Goal: Task Accomplishment & Management: Use online tool/utility

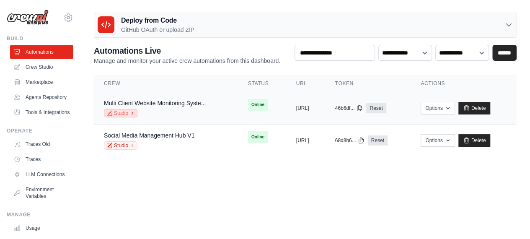
click at [131, 116] on icon at bounding box center [132, 113] width 5 height 5
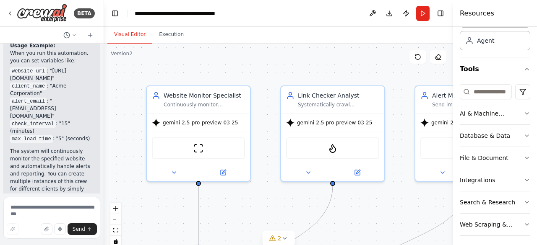
scroll to position [51, 0]
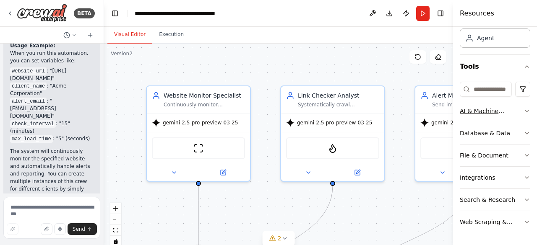
click at [486, 108] on div "AI & Machine Learning" at bounding box center [492, 111] width 64 height 8
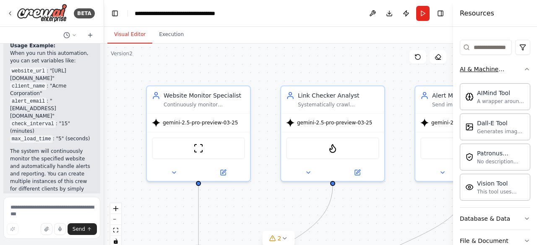
scroll to position [177, 0]
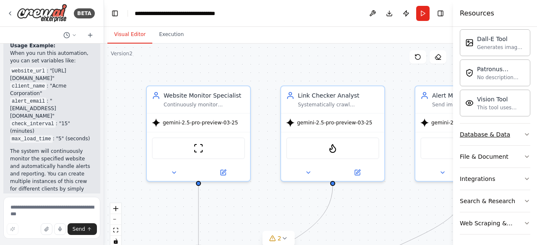
click at [481, 131] on div "Database & Data" at bounding box center [485, 134] width 50 height 8
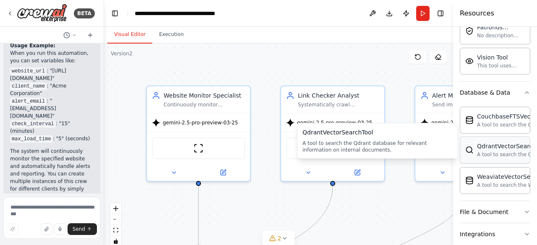
scroll to position [274, 0]
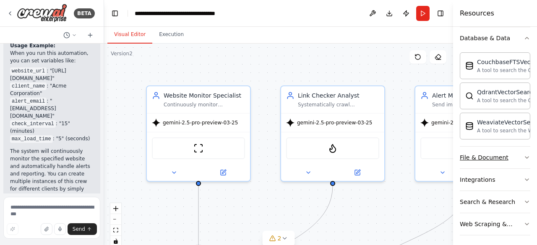
click at [479, 157] on div "File & Document" at bounding box center [484, 157] width 49 height 8
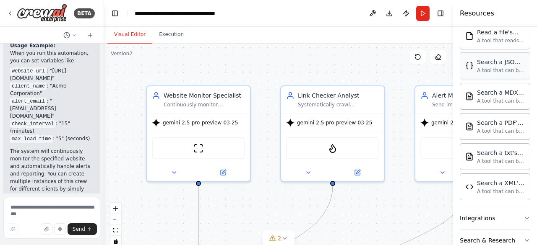
scroll to position [520, 0]
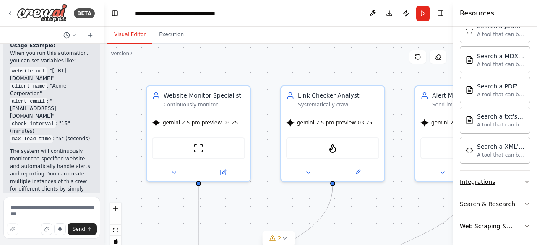
click at [468, 178] on div "Integrations" at bounding box center [477, 182] width 35 height 8
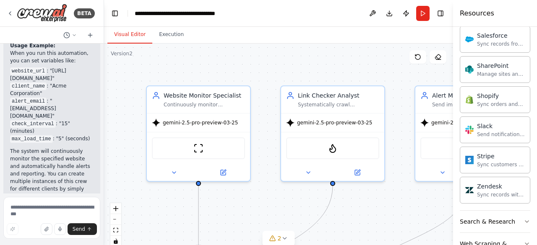
scroll to position [1185, 0]
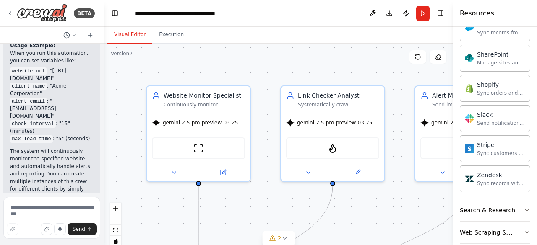
click at [467, 206] on div "Search & Research" at bounding box center [487, 210] width 55 height 8
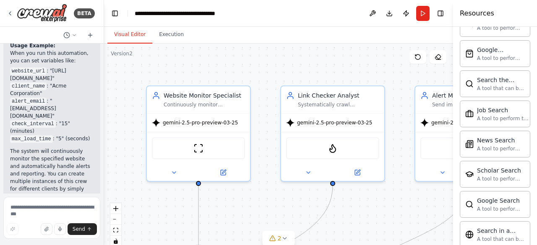
scroll to position [1610, 0]
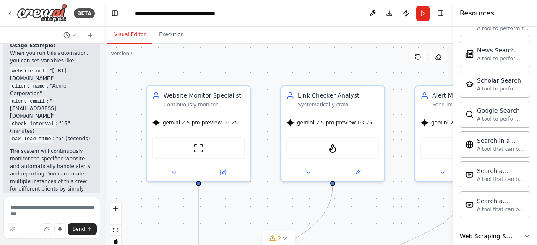
click at [468, 232] on div "Web Scraping & Browsing" at bounding box center [492, 236] width 64 height 8
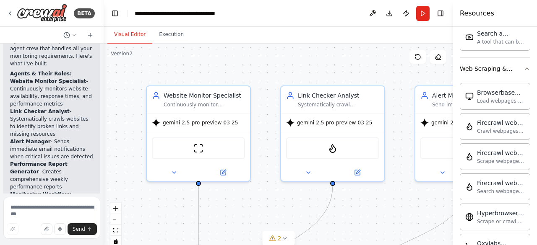
scroll to position [771, 0]
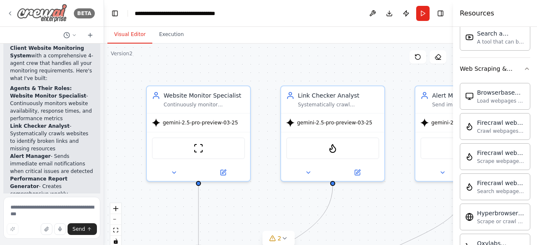
click at [8, 13] on icon at bounding box center [10, 13] width 7 height 7
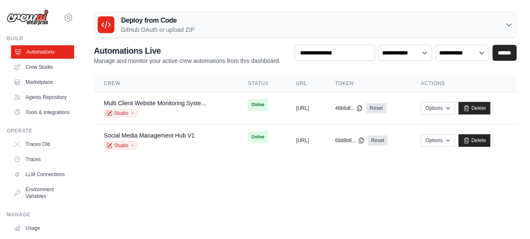
click at [39, 50] on link "Automations" at bounding box center [42, 51] width 63 height 13
click at [36, 67] on link "Crew Studio" at bounding box center [42, 66] width 63 height 13
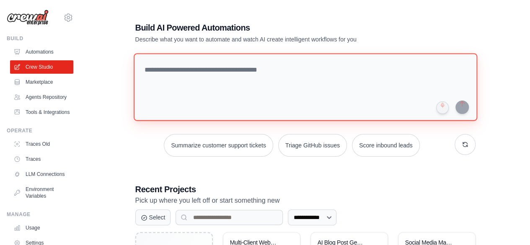
click at [181, 71] on textarea at bounding box center [305, 87] width 344 height 68
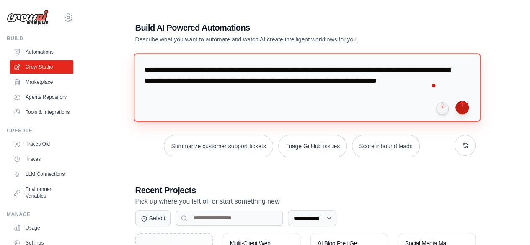
type textarea "**********"
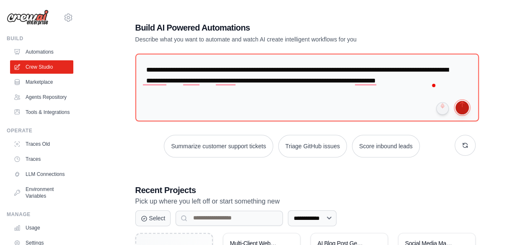
click at [463, 107] on button "submit" at bounding box center [462, 107] width 13 height 13
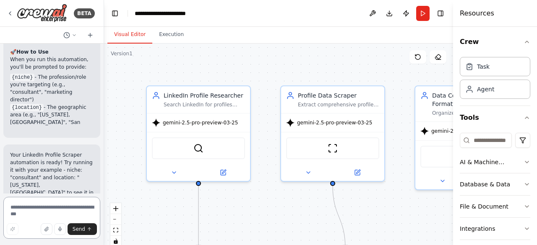
scroll to position [1147, 0]
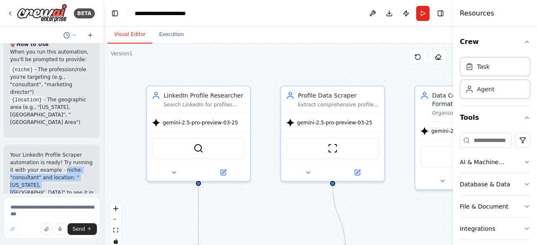
drag, startPoint x: 56, startPoint y: 88, endPoint x: 33, endPoint y: 101, distance: 26.5
click at [33, 151] on p "Your LinkedIn Profile Scraper automation is ready! Try running it with your exa…" at bounding box center [51, 177] width 83 height 53
copy p "niche: "consultant" and location: "New York, USA""
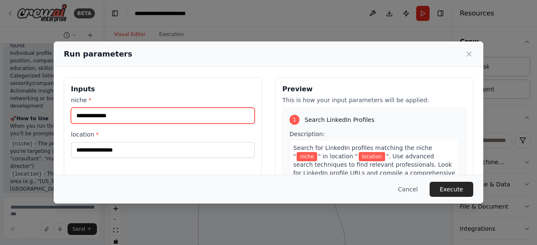
click at [82, 113] on input "niche *" at bounding box center [163, 116] width 184 height 16
type input "**********"
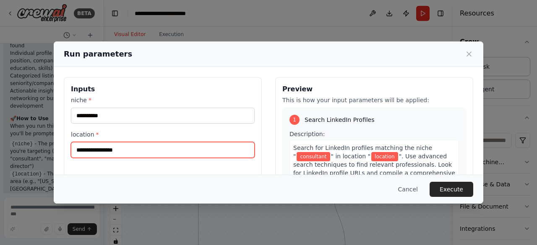
click at [86, 149] on input "location *" at bounding box center [163, 150] width 184 height 16
type input "*"
type input "**********"
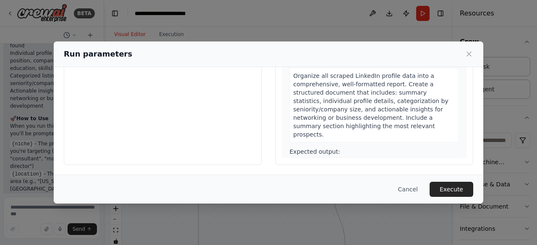
scroll to position [302, 0]
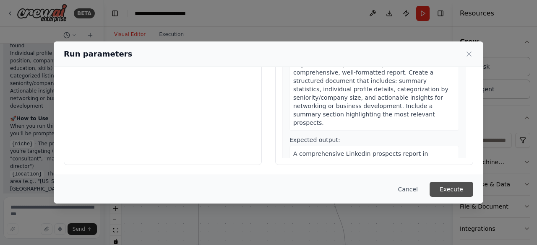
click at [453, 187] on button "Execute" at bounding box center [451, 189] width 44 height 15
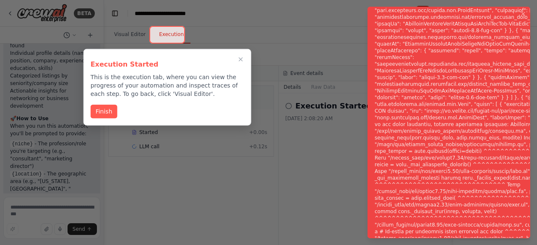
scroll to position [1147, 0]
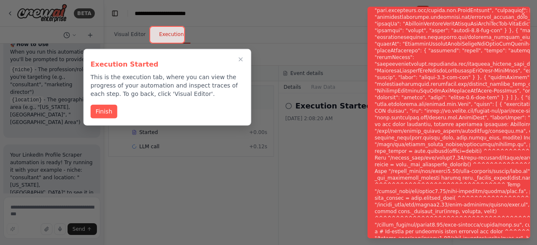
drag, startPoint x: 374, startPoint y: 8, endPoint x: 397, endPoint y: 57, distance: 54.0
click at [397, 57] on div "Notifications (F8)" at bounding box center [489, 128] width 230 height 1114
click at [96, 108] on button "Finish" at bounding box center [104, 111] width 27 height 14
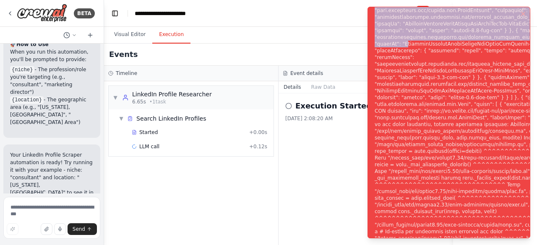
drag, startPoint x: 375, startPoint y: 10, endPoint x: 405, endPoint y: 55, distance: 53.6
click at [405, 55] on div "Notifications (F8)" at bounding box center [489, 128] width 230 height 1114
click at [536, 49] on ol "Execution Error" at bounding box center [449, 122] width 176 height 245
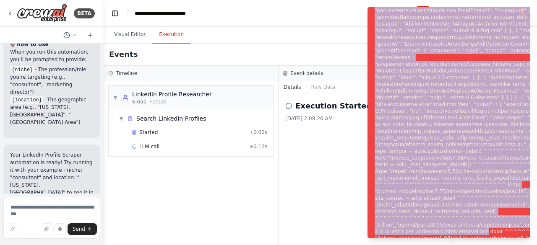
drag, startPoint x: 374, startPoint y: 8, endPoint x: 505, endPoint y: 234, distance: 261.0
click at [505, 234] on div "Notifications (F8)" at bounding box center [489, 128] width 230 height 1114
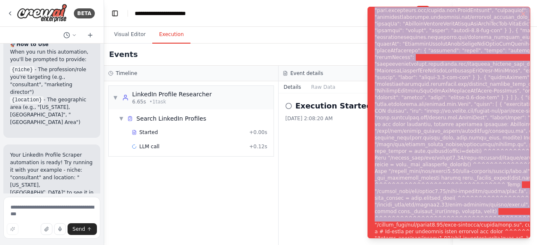
copy div ""@type": "type.googleapis.com/google.rpc.QuotaFailure", "violations": [ { "quot…"
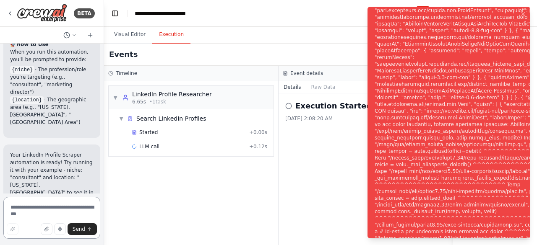
click at [16, 209] on textarea at bounding box center [51, 218] width 97 height 42
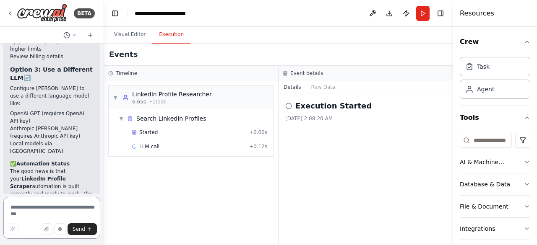
scroll to position [1583, 0]
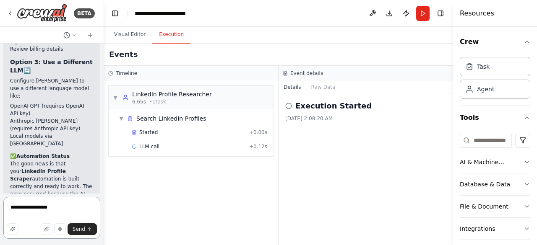
type textarea "**********"
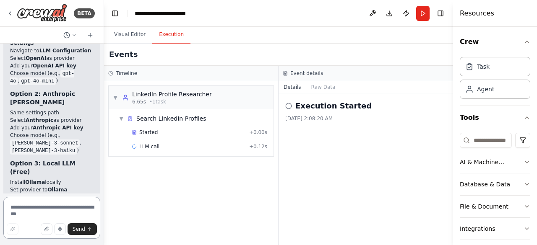
scroll to position [2042, 0]
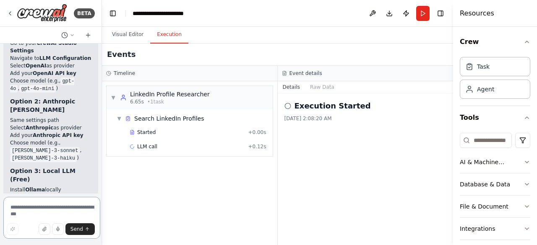
click at [102, 182] on div "BETA I want an app that I can specify a niche with a location, and it will sear…" at bounding box center [268, 122] width 537 height 245
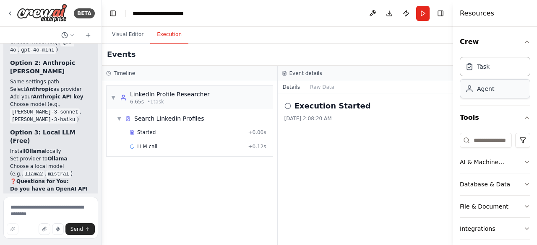
click at [486, 91] on div "Agent" at bounding box center [485, 89] width 17 height 8
click at [484, 68] on div "Task" at bounding box center [483, 66] width 13 height 8
click at [8, 10] on icon at bounding box center [10, 13] width 7 height 7
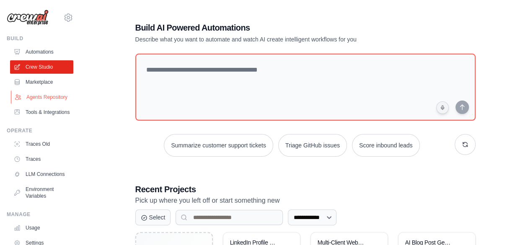
click at [33, 101] on link "Agents Repository" at bounding box center [42, 97] width 63 height 13
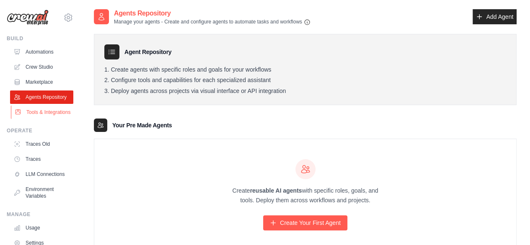
click at [36, 119] on link "Tools & Integrations" at bounding box center [42, 112] width 63 height 13
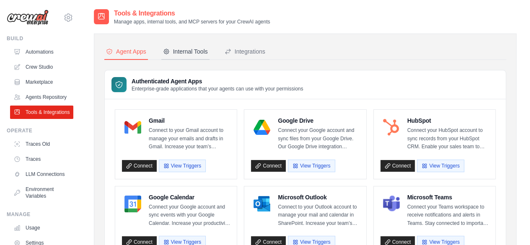
click at [186, 52] on div "Internal Tools" at bounding box center [185, 51] width 45 height 8
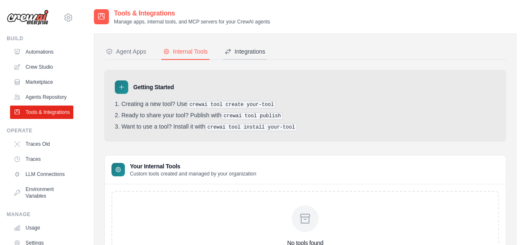
click at [260, 51] on div "Integrations" at bounding box center [245, 51] width 41 height 8
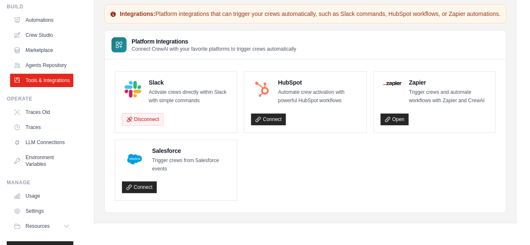
scroll to position [69, 0]
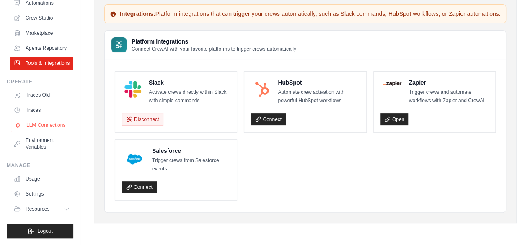
click at [39, 122] on link "LLM Connections" at bounding box center [42, 125] width 63 height 13
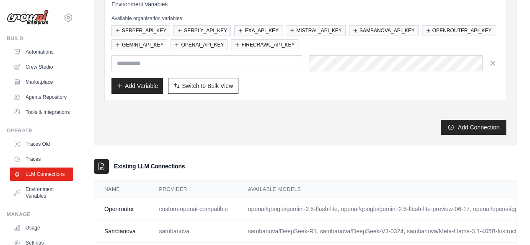
scroll to position [168, 0]
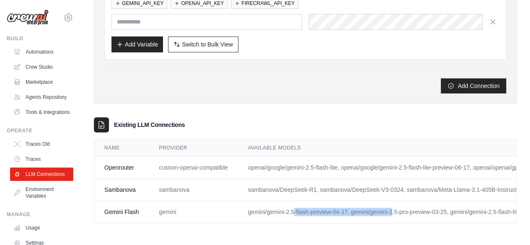
drag, startPoint x: 254, startPoint y: 208, endPoint x: 364, endPoint y: 208, distance: 109.5
click at [364, 208] on td "gemini/gemini-2.5-flash-preview-04-17, gemini/gemini-2.5-pro-preview-03-25, gem…" at bounding box center [409, 212] width 343 height 22
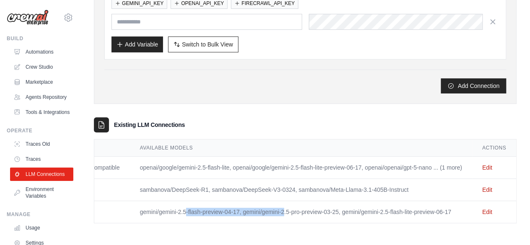
scroll to position [0, 143]
drag, startPoint x: 333, startPoint y: 211, endPoint x: 455, endPoint y: 211, distance: 121.6
click at [455, 211] on td "gemini/gemini-2.5-flash-preview-04-17, gemini/gemini-2.5-pro-preview-03-25, gem…" at bounding box center [301, 212] width 343 height 22
copy td "gemini/gemini-2.5-flash-lite-preview-06-17"
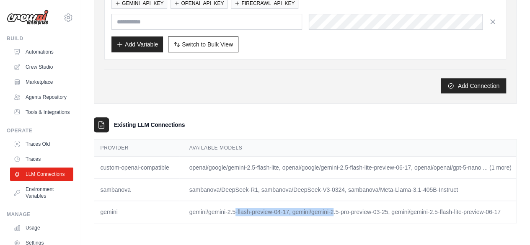
scroll to position [0, 0]
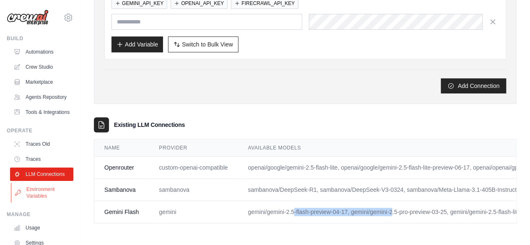
click at [34, 203] on link "Environment Variables" at bounding box center [42, 193] width 63 height 20
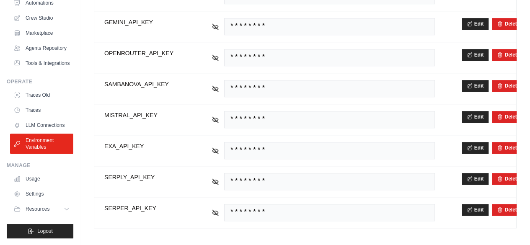
scroll to position [62, 0]
click at [31, 182] on link "Usage" at bounding box center [42, 178] width 63 height 13
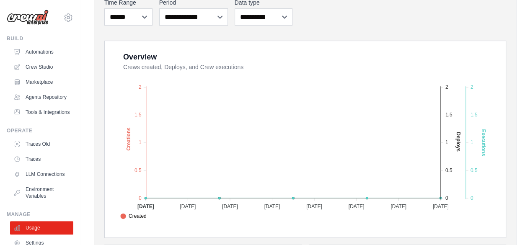
scroll to position [42, 0]
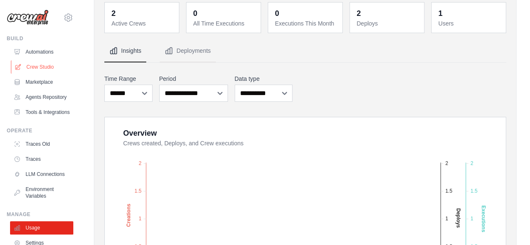
click at [34, 64] on link "Crew Studio" at bounding box center [42, 66] width 63 height 13
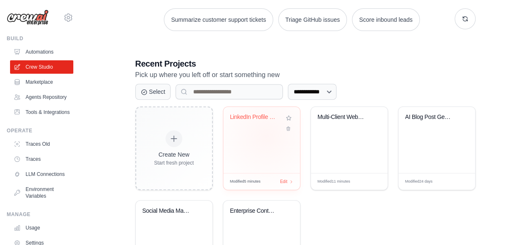
click at [266, 136] on div "LinkedIn Profile Scraper" at bounding box center [262, 140] width 77 height 66
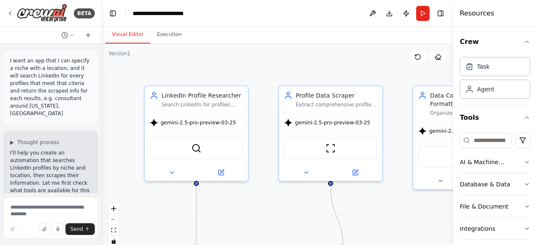
scroll to position [1980, 0]
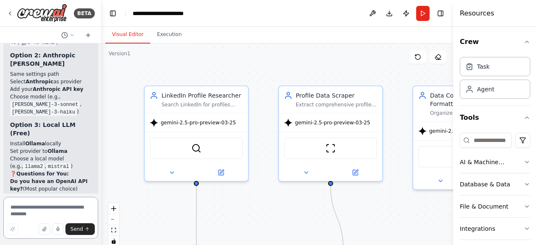
click at [23, 208] on textarea at bounding box center [50, 218] width 95 height 42
paste textarea "**********"
type textarea "**********"
click at [76, 229] on span "Send" at bounding box center [76, 229] width 13 height 7
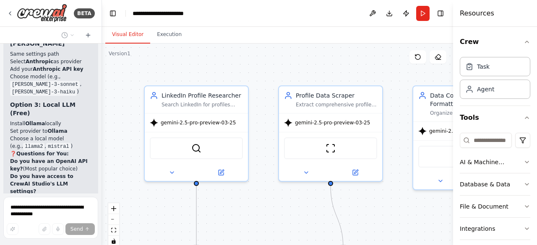
scroll to position [2056, 0]
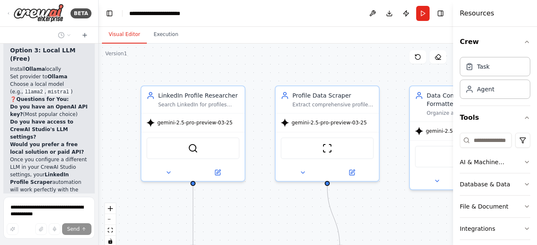
drag, startPoint x: 99, startPoint y: 181, endPoint x: 99, endPoint y: 171, distance: 10.5
click at [99, 171] on div "BETA I want an app that I can specify a niche with a location, and it will sear…" at bounding box center [268, 122] width 537 height 245
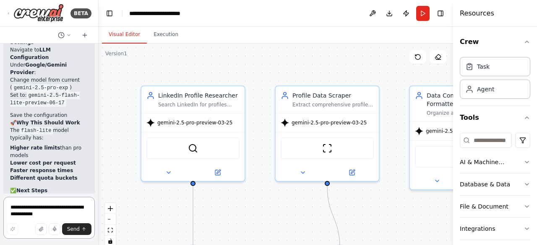
scroll to position [2524, 0]
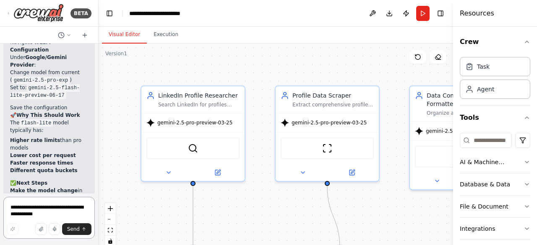
click at [95, 182] on div at bounding box center [96, 122] width 3 height 245
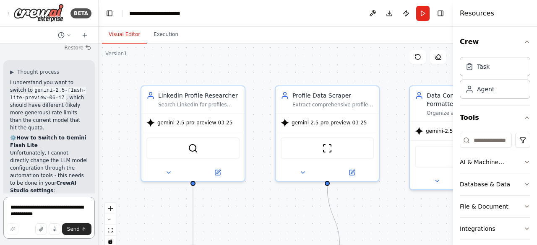
scroll to position [0, 0]
click at [372, 12] on button at bounding box center [372, 13] width 13 height 15
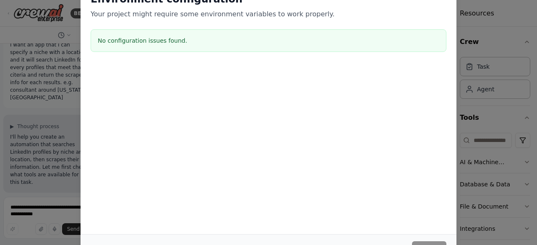
scroll to position [1104, 0]
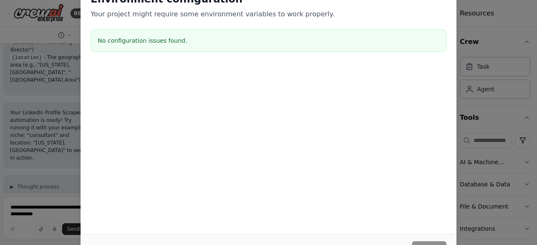
click at [496, 130] on div "Environment configuration Your project might require some environment variables…" at bounding box center [268, 122] width 537 height 245
click at [488, 113] on div "Environment configuration Your project might require some environment variables…" at bounding box center [268, 122] width 537 height 245
drag, startPoint x: 531, startPoint y: 124, endPoint x: 529, endPoint y: 146, distance: 21.9
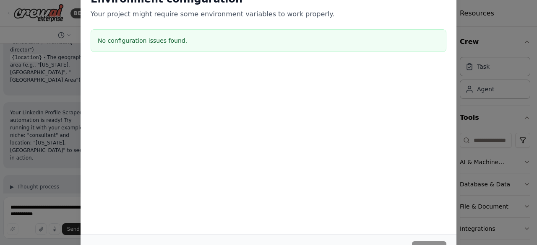
click at [529, 146] on div "Environment configuration Your project might require some environment variables…" at bounding box center [268, 122] width 537 height 245
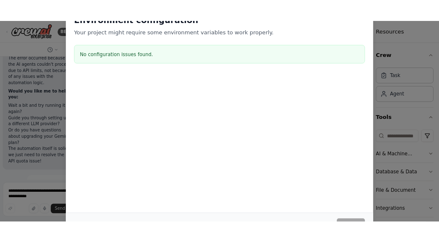
scroll to position [2129, 0]
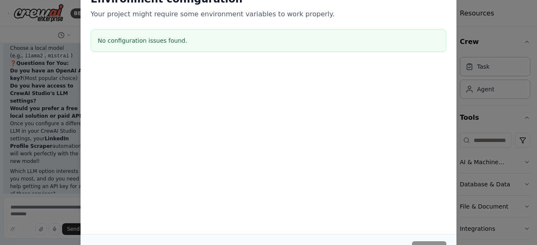
click at [358, 121] on div at bounding box center [269, 107] width 376 height 84
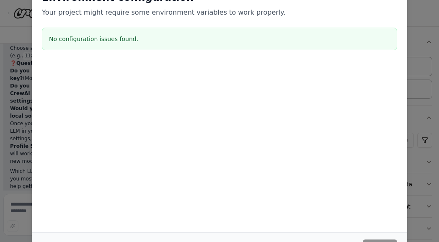
click at [160, 51] on div "Environment configuration Your project might require some environment variables…" at bounding box center [220, 22] width 376 height 83
drag, startPoint x: 157, startPoint y: 50, endPoint x: 129, endPoint y: 41, distance: 29.6
click at [148, 47] on div "No configuration issues found." at bounding box center [220, 39] width 356 height 23
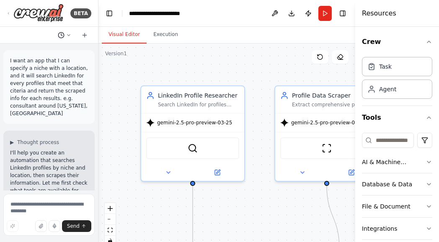
click at [69, 34] on icon at bounding box center [68, 35] width 5 height 5
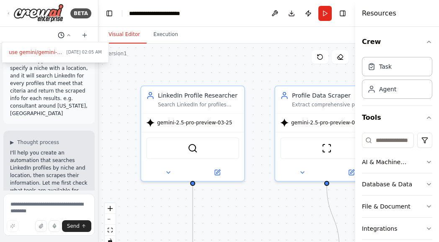
click at [69, 34] on div at bounding box center [49, 121] width 99 height 242
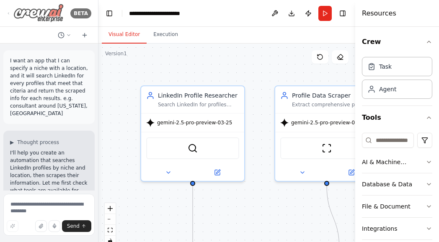
click at [11, 10] on div "BETA" at bounding box center [49, 13] width 85 height 19
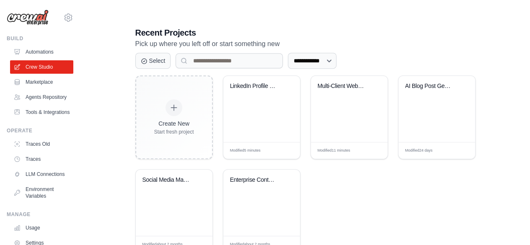
scroll to position [144, 0]
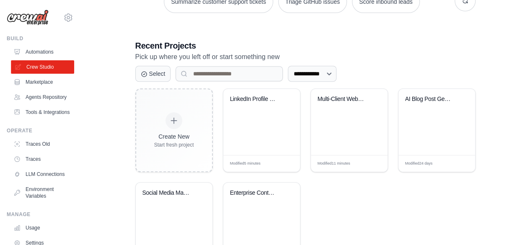
click at [39, 66] on link "Crew Studio" at bounding box center [42, 66] width 63 height 13
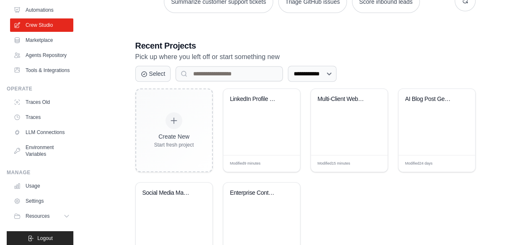
scroll to position [69, 0]
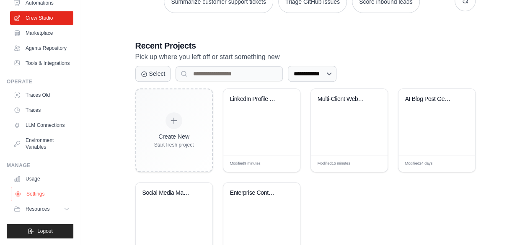
click at [38, 192] on link "Settings" at bounding box center [42, 193] width 63 height 13
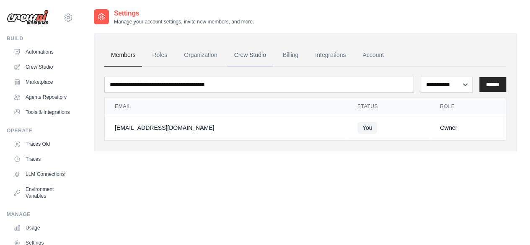
click at [254, 52] on link "Crew Studio" at bounding box center [250, 55] width 45 height 23
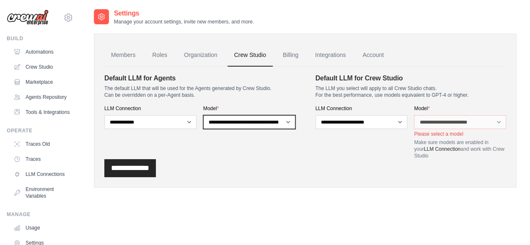
click at [238, 120] on select "**********" at bounding box center [249, 122] width 92 height 14
select select "**********"
click at [203, 115] on select "**********" at bounding box center [249, 122] width 92 height 14
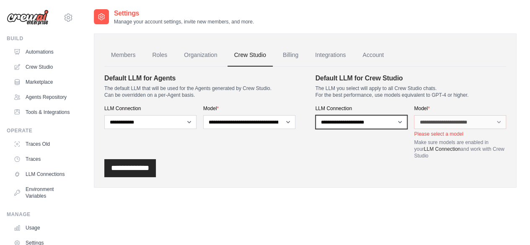
click at [339, 120] on select "**********" at bounding box center [362, 122] width 92 height 14
click at [346, 121] on select "**********" at bounding box center [362, 122] width 92 height 14
click at [356, 121] on select "**********" at bounding box center [362, 122] width 92 height 14
click at [367, 123] on select "**********" at bounding box center [362, 122] width 92 height 14
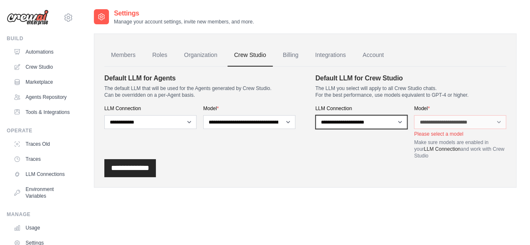
click at [316, 115] on select "**********" at bounding box center [362, 122] width 92 height 14
click at [428, 133] on p "Please select a model" at bounding box center [460, 134] width 92 height 7
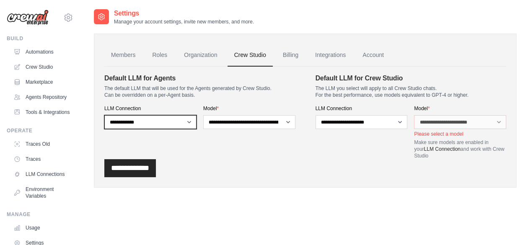
click at [166, 123] on select "**********" at bounding box center [150, 122] width 92 height 14
click at [104, 115] on select "**********" at bounding box center [150, 122] width 92 height 14
click at [167, 110] on label "LLM Connection" at bounding box center [150, 108] width 92 height 7
click at [167, 115] on select "**********" at bounding box center [150, 122] width 92 height 14
click at [164, 120] on select "**********" at bounding box center [150, 122] width 92 height 14
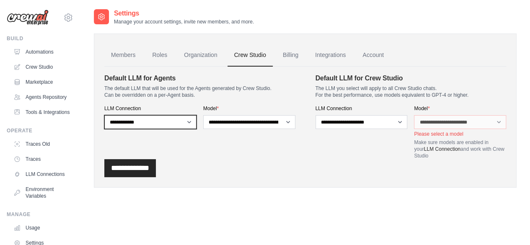
select select "******"
click at [104, 115] on select "**********" at bounding box center [150, 122] width 92 height 14
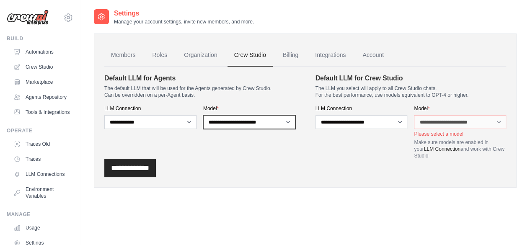
click at [223, 122] on select "**********" at bounding box center [249, 122] width 92 height 14
select select "**********"
click at [203, 115] on select "**********" at bounding box center [249, 122] width 92 height 14
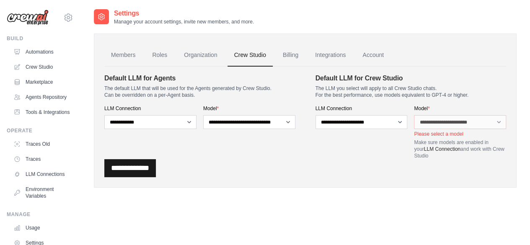
click at [140, 168] on input "**********" at bounding box center [130, 168] width 52 height 18
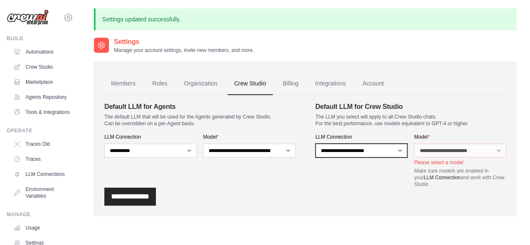
click at [347, 149] on select "**********" at bounding box center [362, 151] width 92 height 14
click at [340, 81] on link "Integrations" at bounding box center [331, 84] width 44 height 23
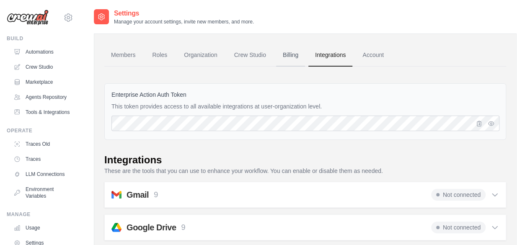
click at [294, 56] on link "Billing" at bounding box center [290, 55] width 29 height 23
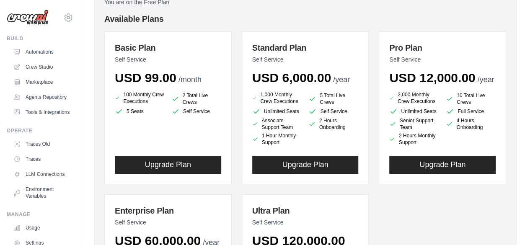
scroll to position [42, 0]
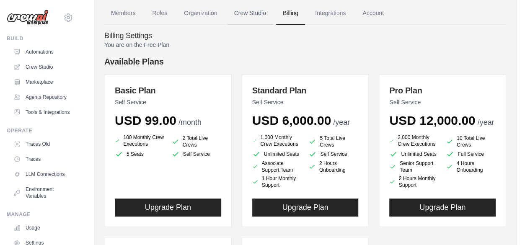
click at [263, 10] on link "Crew Studio" at bounding box center [250, 13] width 45 height 23
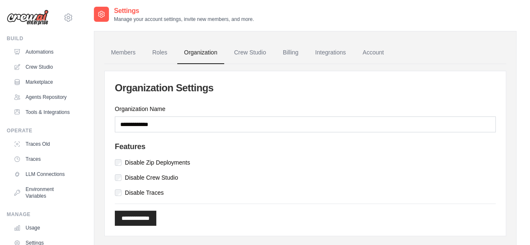
scroll to position [24, 0]
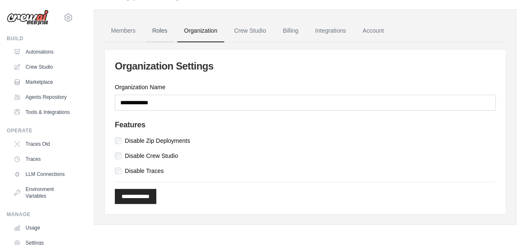
click at [164, 28] on link "Roles" at bounding box center [160, 31] width 29 height 23
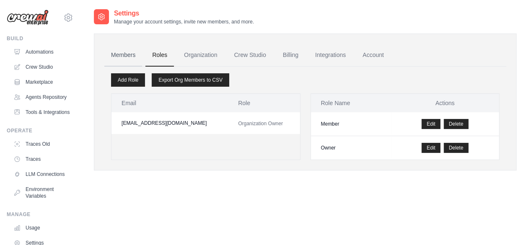
click at [113, 54] on link "Members" at bounding box center [123, 55] width 38 height 23
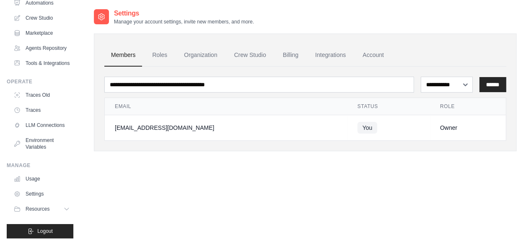
scroll to position [69, 0]
click at [49, 209] on span "Resources" at bounding box center [38, 209] width 24 height 7
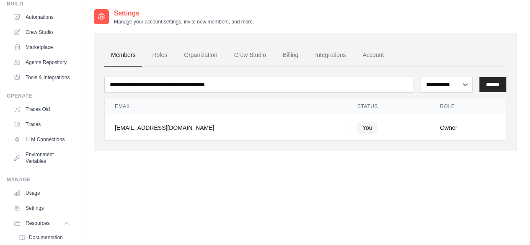
scroll to position [31, 0]
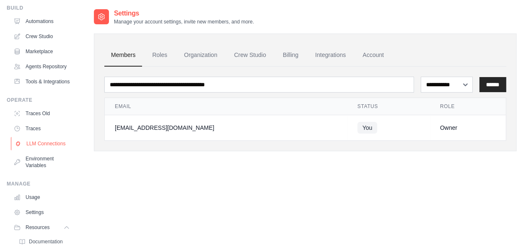
click at [41, 151] on link "LLM Connections" at bounding box center [42, 143] width 63 height 13
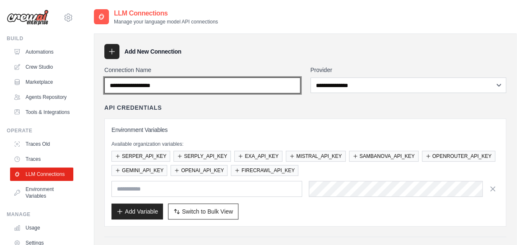
click at [164, 85] on input "Connection Name" at bounding box center [202, 86] width 196 height 16
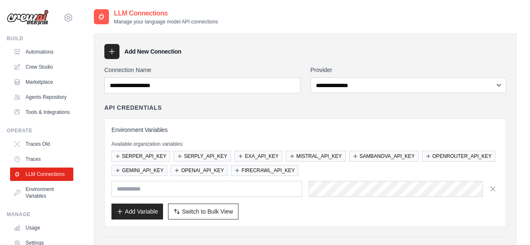
click at [91, 96] on div "**********" at bounding box center [306, 206] width 450 height 396
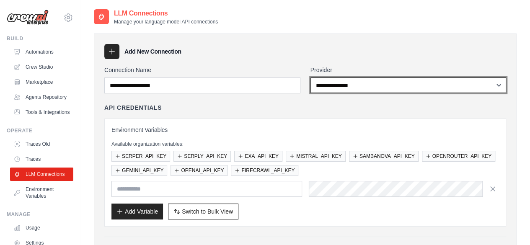
click at [335, 84] on select "**********" at bounding box center [409, 86] width 196 height 16
select select "******"
click at [311, 78] on select "**********" at bounding box center [409, 86] width 196 height 16
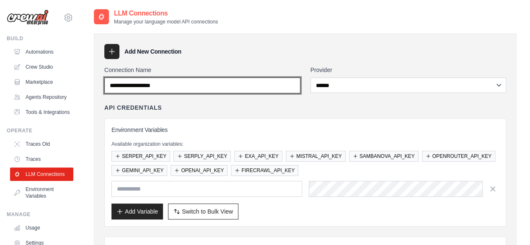
click at [232, 88] on input "Connection Name" at bounding box center [202, 86] width 196 height 16
type input "********"
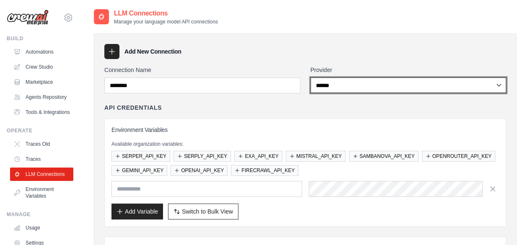
click at [360, 85] on select "**********" at bounding box center [409, 86] width 196 height 16
select select "******"
click at [311, 78] on select "**********" at bounding box center [409, 86] width 196 height 16
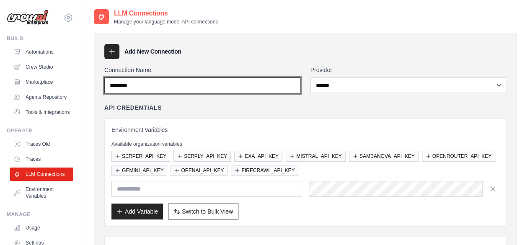
click at [143, 90] on input "********" at bounding box center [202, 86] width 196 height 16
drag, startPoint x: 143, startPoint y: 90, endPoint x: 107, endPoint y: 89, distance: 36.1
click at [107, 89] on input "********" at bounding box center [202, 86] width 196 height 16
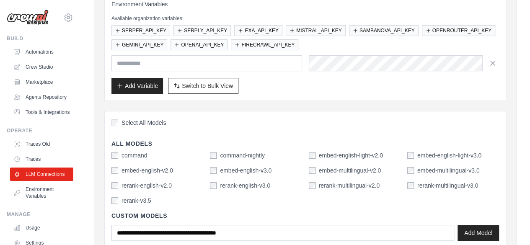
scroll to position [168, 0]
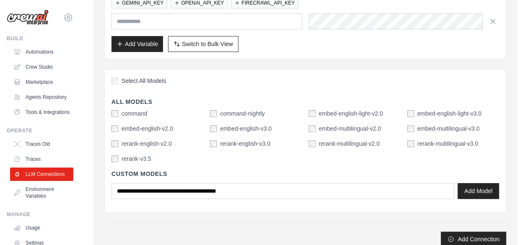
type input "******"
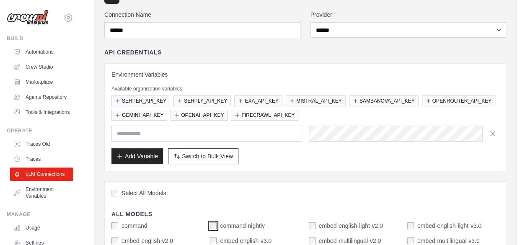
scroll to position [42, 0]
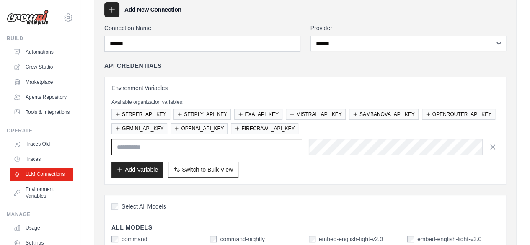
click at [210, 148] on input "text" at bounding box center [207, 147] width 191 height 16
type input "**********"
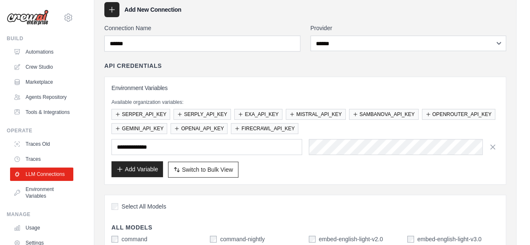
click at [133, 170] on button "Add Variable" at bounding box center [138, 169] width 52 height 16
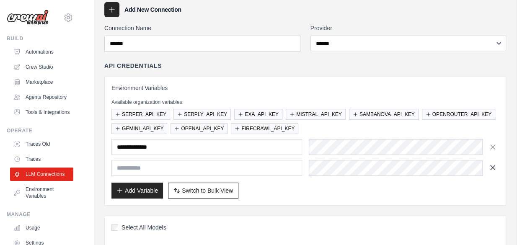
click at [493, 168] on icon "button" at bounding box center [493, 168] width 8 height 8
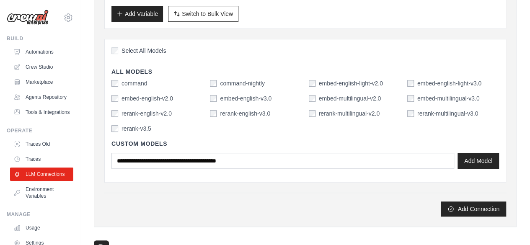
scroll to position [210, 0]
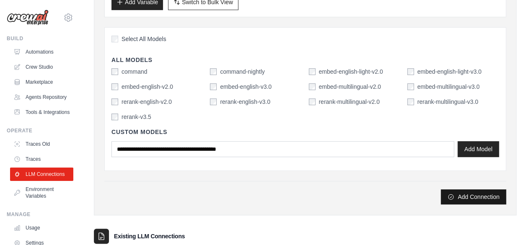
click at [469, 198] on button "Add Connection" at bounding box center [473, 197] width 65 height 15
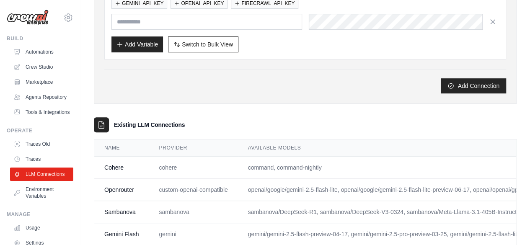
scroll to position [179, 0]
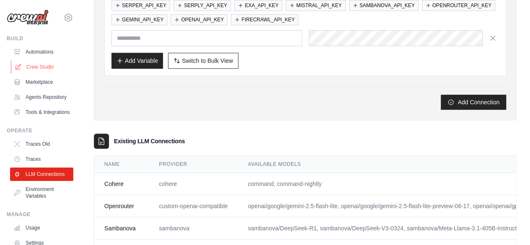
click at [39, 65] on link "Crew Studio" at bounding box center [42, 66] width 63 height 13
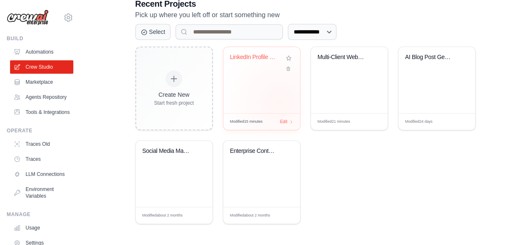
click at [280, 101] on div "LinkedIn Profile Scraper" at bounding box center [262, 80] width 77 height 66
click at [288, 122] on div "Edit" at bounding box center [287, 121] width 14 height 7
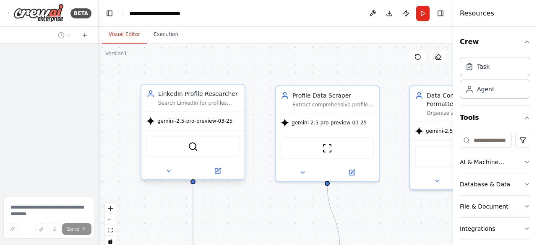
click at [192, 125] on div "gemini-2.5-pro-preview-03-25" at bounding box center [189, 121] width 86 height 8
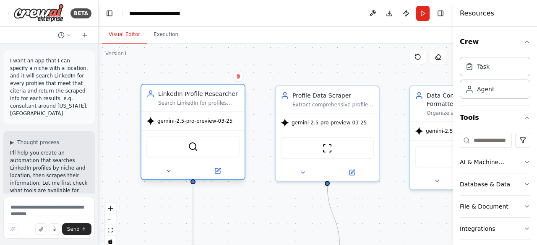
scroll to position [2524, 0]
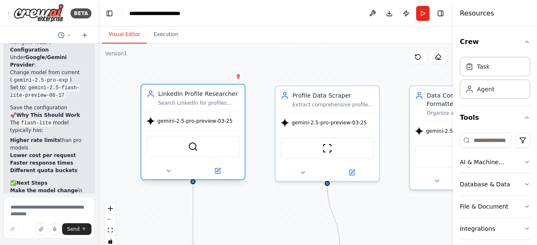
click at [192, 125] on div "gemini-2.5-pro-preview-03-25" at bounding box center [189, 121] width 86 height 8
click at [184, 125] on div "gemini-2.5-pro-preview-03-25" at bounding box center [192, 121] width 103 height 18
click at [217, 169] on icon at bounding box center [217, 171] width 5 height 5
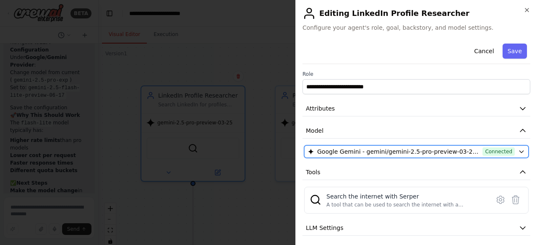
click at [511, 150] on button "Google Gemini - gemini/gemini-2.5-pro-preview-03-25 (Gemini Flash) Connected" at bounding box center [416, 152] width 224 height 13
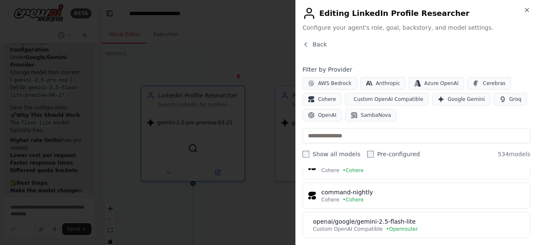
scroll to position [0, 0]
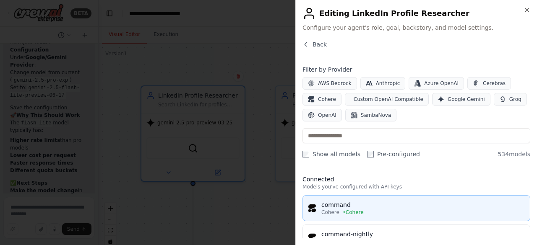
click at [416, 203] on div "command" at bounding box center [422, 205] width 203 height 8
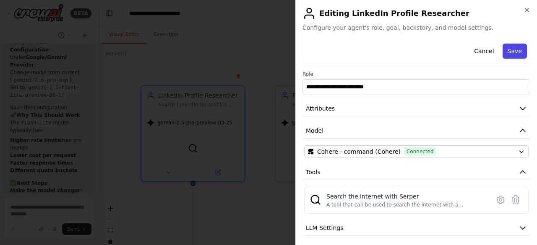
click at [508, 50] on button "Save" at bounding box center [514, 51] width 24 height 15
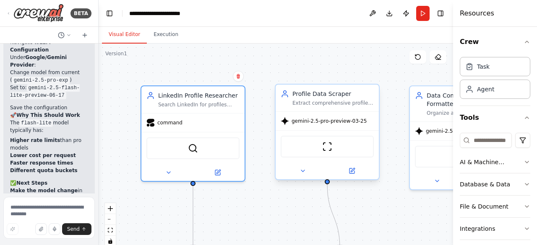
click at [330, 125] on div "gemini-2.5-pro-preview-03-25" at bounding box center [324, 121] width 86 height 8
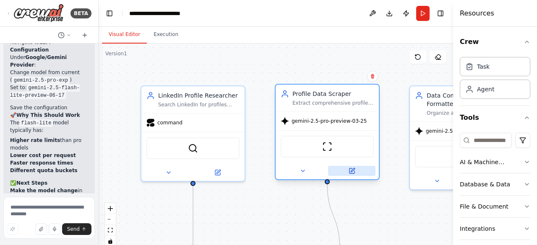
click at [349, 169] on icon at bounding box center [351, 171] width 5 height 5
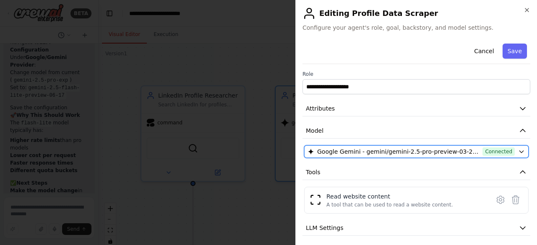
click at [403, 148] on span "Google Gemini - gemini/gemini-2.5-pro-preview-03-25 (Gemini Flash)" at bounding box center [398, 152] width 162 height 8
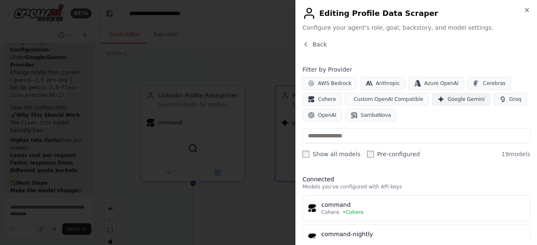
click at [451, 99] on span "Google Gemini" at bounding box center [465, 99] width 37 height 7
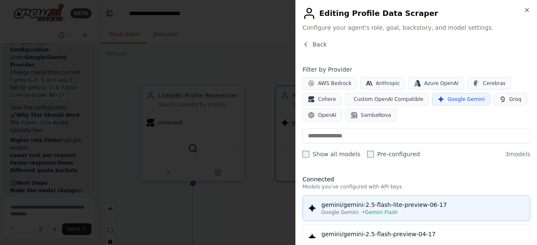
click at [437, 203] on div "gemini/gemini-2.5-flash-lite-preview-06-17" at bounding box center [422, 205] width 203 height 8
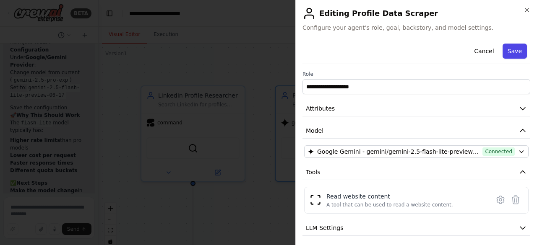
click at [512, 48] on button "Save" at bounding box center [514, 51] width 24 height 15
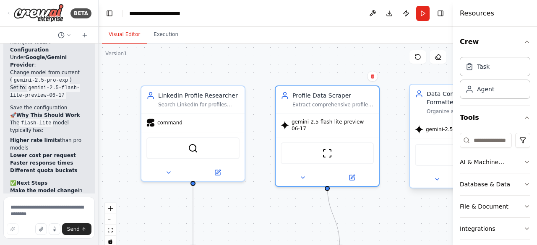
click at [434, 126] on span "gemini-2.5-pro-preview-03-25" at bounding box center [463, 129] width 75 height 7
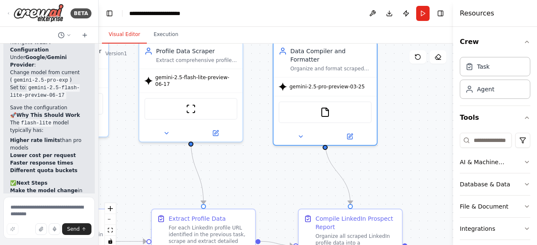
drag, startPoint x: 395, startPoint y: 210, endPoint x: 261, endPoint y: 162, distance: 142.5
click at [258, 166] on div ".deletable-edge-delete-btn { width: 20px; height: 20px; border: 0px solid #ffff…" at bounding box center [276, 149] width 354 height 210
click at [348, 133] on icon at bounding box center [348, 135] width 5 height 5
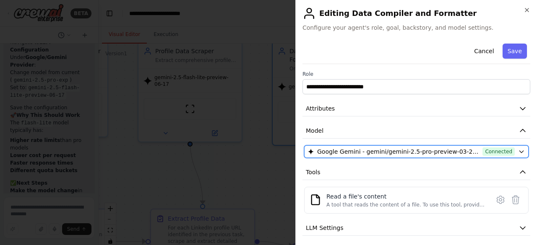
click at [399, 151] on span "Google Gemini - gemini/gemini-2.5-pro-preview-03-25 (Gemini Flash)" at bounding box center [398, 152] width 162 height 8
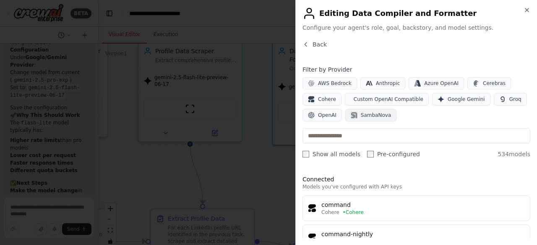
click at [366, 113] on span "SambaNova" at bounding box center [376, 115] width 30 height 7
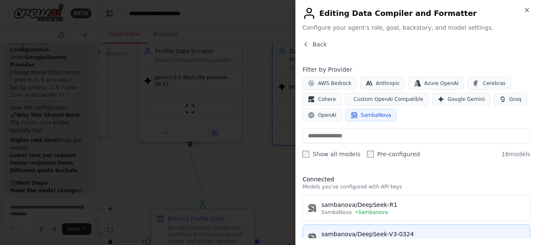
scroll to position [42, 0]
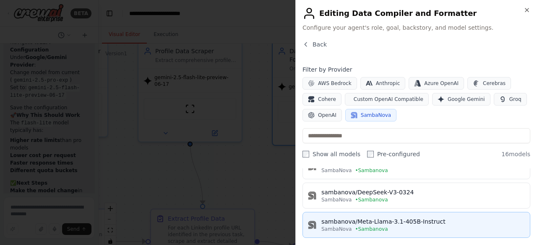
click at [416, 222] on div "sambanova/Meta-Llama-3.1-405B-Instruct" at bounding box center [422, 222] width 203 height 8
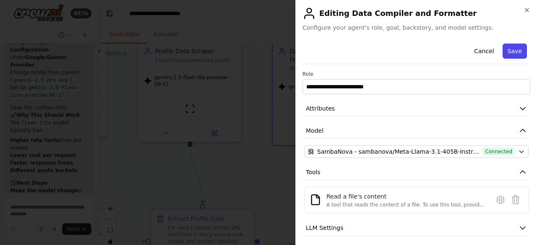
click at [508, 48] on button "Save" at bounding box center [514, 51] width 24 height 15
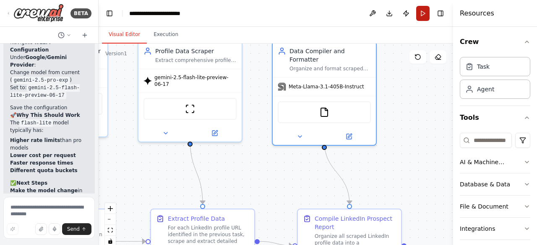
click at [421, 9] on button "Run" at bounding box center [422, 13] width 13 height 15
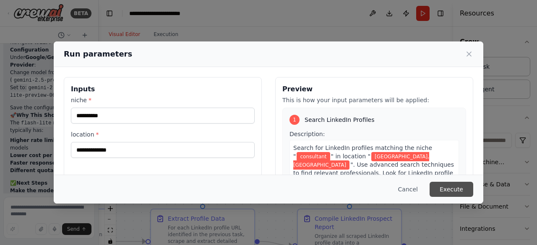
click at [450, 192] on button "Execute" at bounding box center [451, 189] width 44 height 15
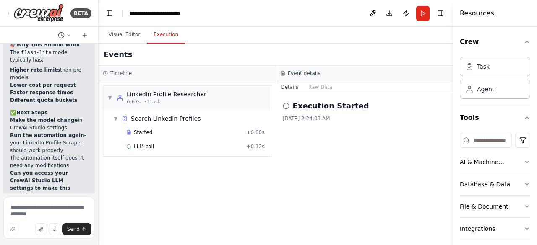
scroll to position [2598, 0]
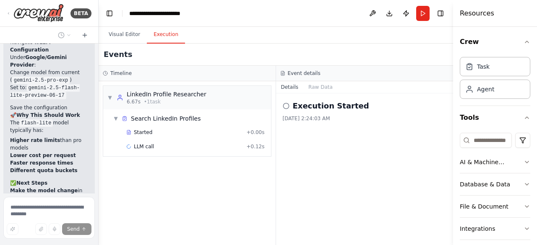
scroll to position [2550, 0]
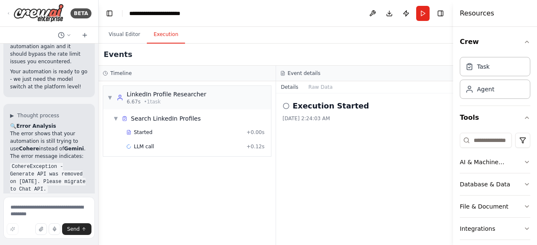
click at [50, 132] on div "🔍 Error Analysis The error shows that your automation is still trying to use Co…" at bounding box center [49, 235] width 78 height 226
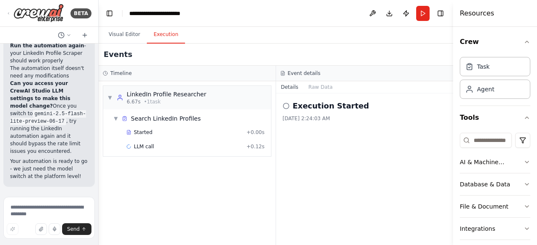
scroll to position [2704, 0]
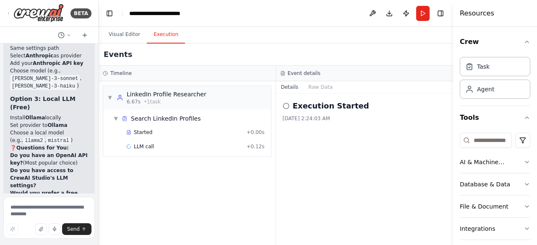
click at [95, 124] on div at bounding box center [96, 122] width 3 height 245
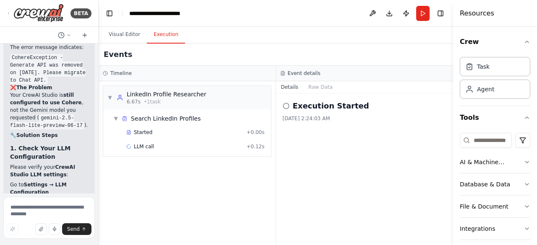
scroll to position [3040, 0]
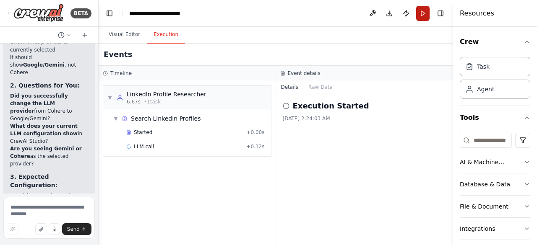
click at [423, 14] on button "Run" at bounding box center [422, 13] width 13 height 15
click at [424, 15] on header "**********" at bounding box center [276, 13] width 354 height 27
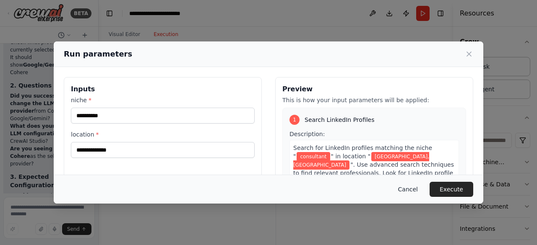
click at [412, 189] on button "Cancel" at bounding box center [407, 189] width 33 height 15
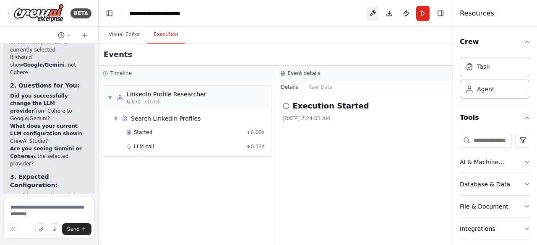
click at [371, 12] on button at bounding box center [372, 13] width 13 height 15
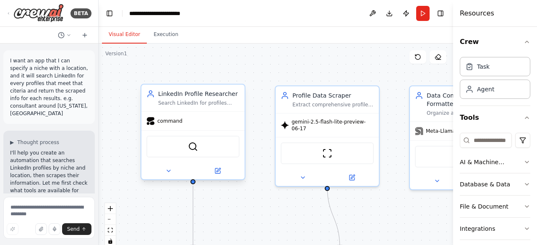
scroll to position [3040, 0]
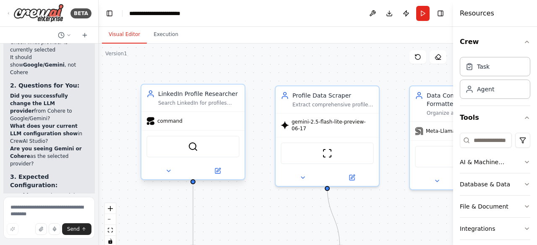
click at [168, 124] on span "command" at bounding box center [169, 121] width 25 height 7
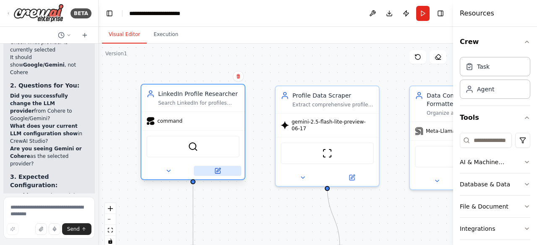
click at [217, 171] on icon at bounding box center [218, 170] width 4 height 4
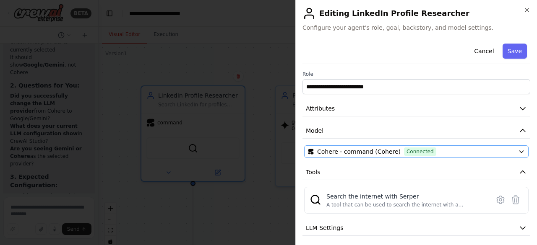
scroll to position [0, 0]
click at [518, 150] on icon "button" at bounding box center [521, 151] width 7 height 7
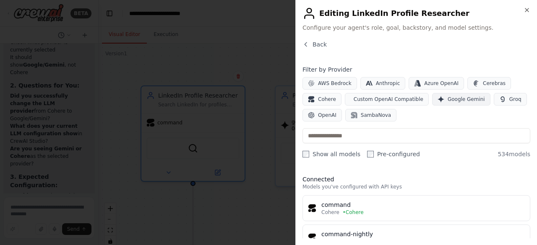
click at [452, 97] on span "Google Gemini" at bounding box center [465, 99] width 37 height 7
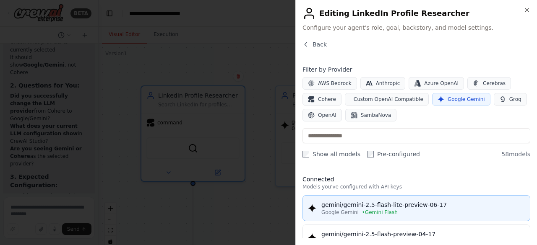
click at [441, 213] on div "Google Gemini • Gemini Flash" at bounding box center [422, 212] width 203 height 7
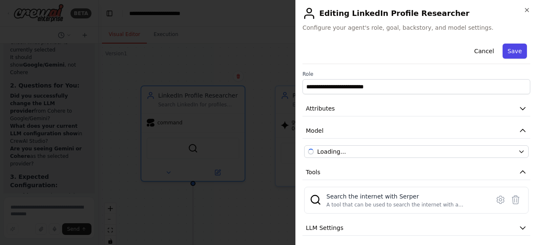
click at [512, 49] on button "Save" at bounding box center [514, 51] width 24 height 15
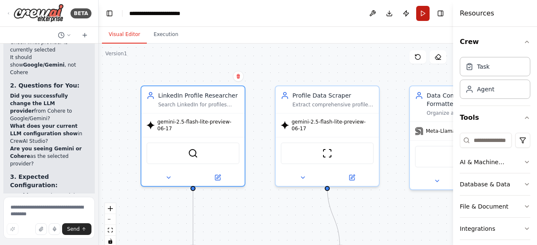
click at [422, 11] on button "Run" at bounding box center [422, 13] width 13 height 15
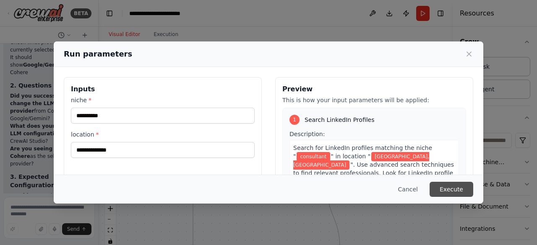
click at [447, 185] on button "Execute" at bounding box center [451, 189] width 44 height 15
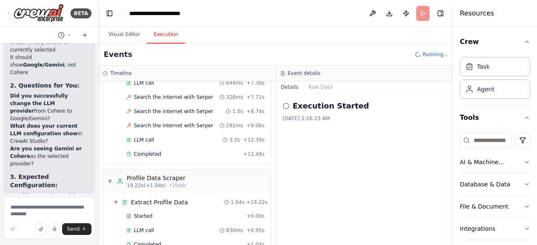
scroll to position [210, 0]
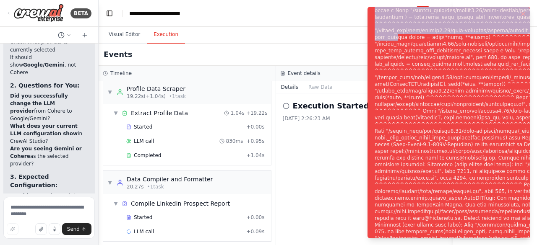
drag, startPoint x: 397, startPoint y: 31, endPoint x: 391, endPoint y: 3, distance: 28.2
click at [391, 3] on ol "Execution Error" at bounding box center [449, 122] width 176 height 245
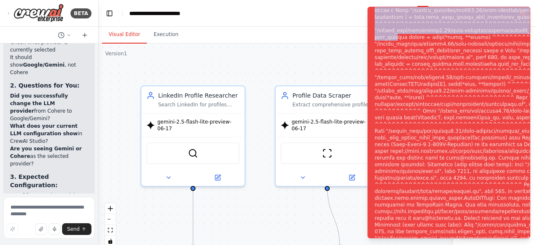
click at [129, 31] on button "Visual Editor" at bounding box center [124, 35] width 45 height 18
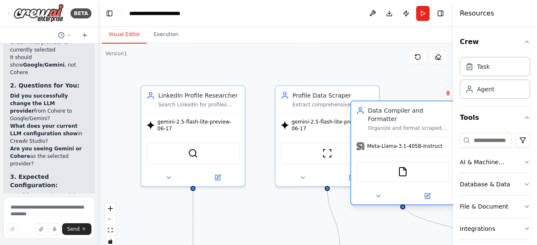
drag, startPoint x: 419, startPoint y: 100, endPoint x: 367, endPoint y: 123, distance: 56.9
click at [367, 123] on div "Data Compiler and Formatter Organize and format scraped LinkedIn profile data i…" at bounding box center [402, 118] width 103 height 35
click at [428, 193] on icon at bounding box center [428, 195] width 4 height 4
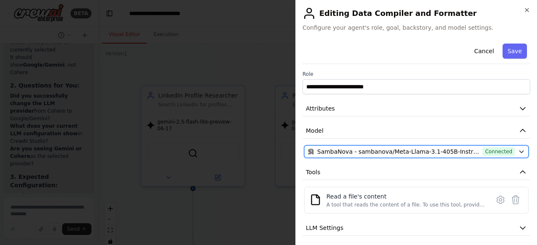
click at [432, 150] on span "SambaNova - sambanova/Meta-Llama-3.1-405B-Instruct (Sambanova)" at bounding box center [398, 152] width 162 height 8
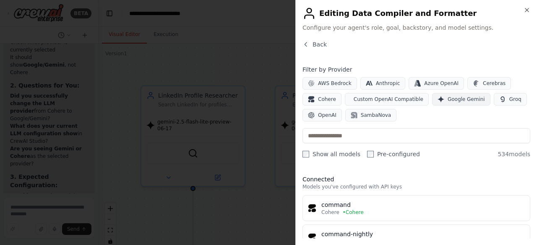
click at [447, 99] on span "Google Gemini" at bounding box center [465, 99] width 37 height 7
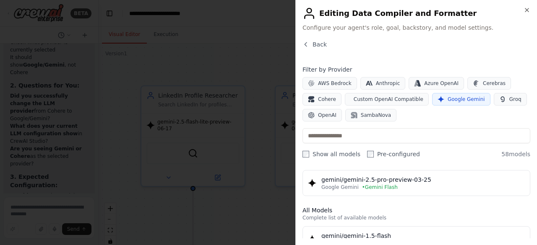
scroll to position [42, 0]
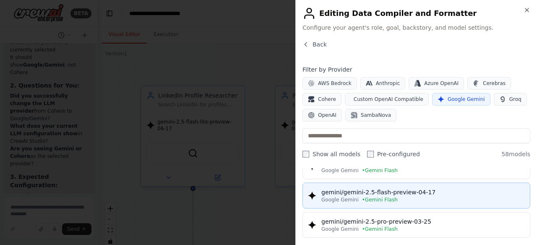
click at [434, 193] on div "gemini/gemini-2.5-flash-preview-04-17" at bounding box center [422, 192] width 203 height 8
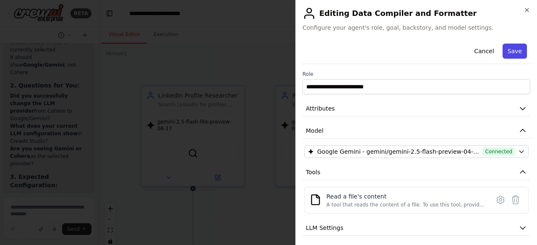
click at [508, 49] on button "Save" at bounding box center [514, 51] width 24 height 15
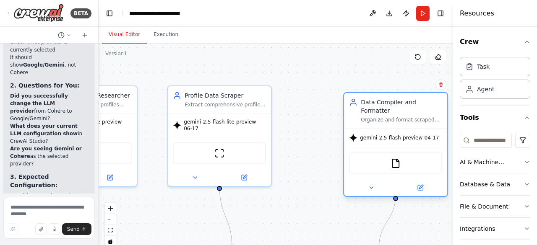
drag, startPoint x: 402, startPoint y: 113, endPoint x: 392, endPoint y: 104, distance: 13.4
click at [392, 104] on div "Data Compiler and Formatter" at bounding box center [401, 106] width 81 height 17
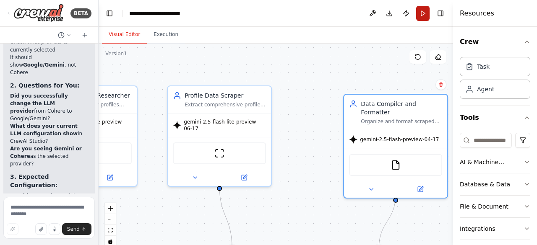
click at [422, 10] on button "Run" at bounding box center [422, 13] width 13 height 15
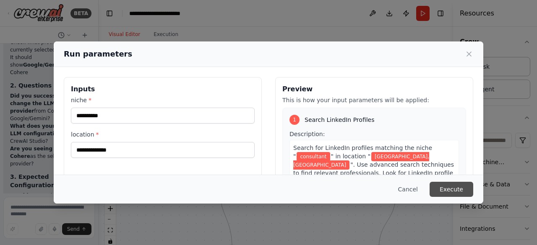
click at [445, 188] on button "Execute" at bounding box center [451, 189] width 44 height 15
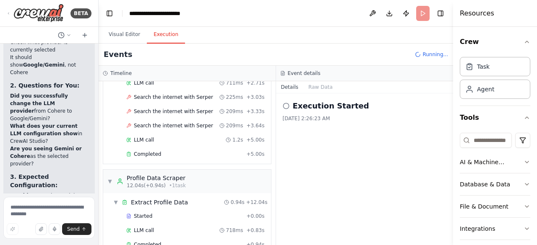
scroll to position [210, 0]
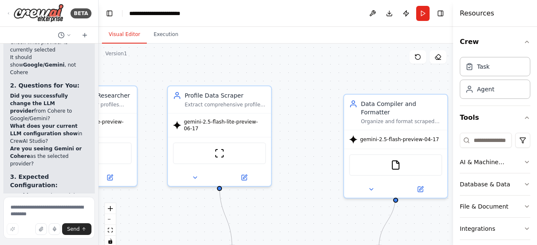
click at [122, 31] on button "Visual Editor" at bounding box center [124, 35] width 45 height 18
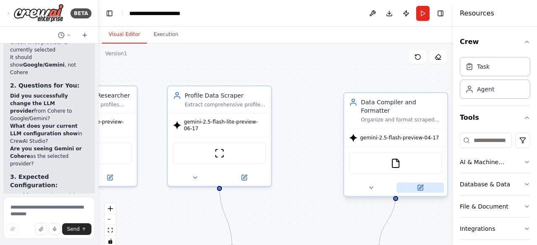
click at [421, 185] on icon at bounding box center [420, 187] width 5 height 5
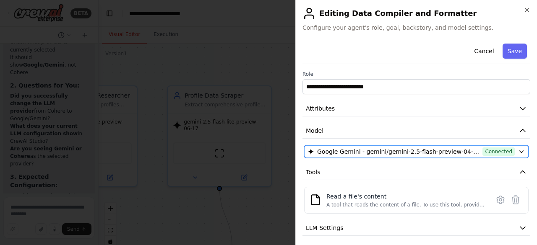
click at [435, 151] on span "Google Gemini - gemini/gemini-2.5-flash-preview-04-17 (Gemini Flash)" at bounding box center [398, 152] width 162 height 8
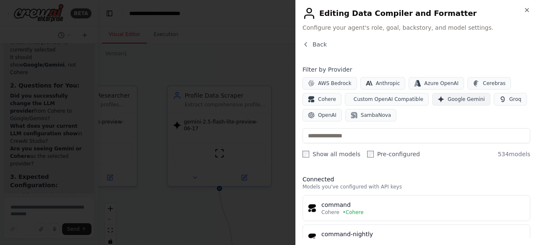
click at [447, 99] on span "Google Gemini" at bounding box center [465, 99] width 37 height 7
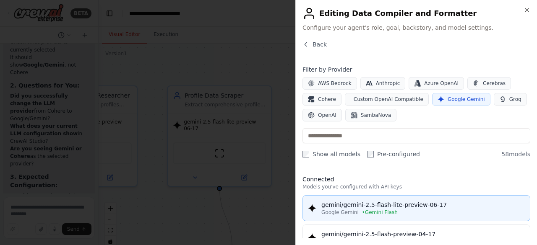
click at [422, 207] on div "gemini/gemini-2.5-flash-lite-preview-06-17" at bounding box center [422, 205] width 203 height 8
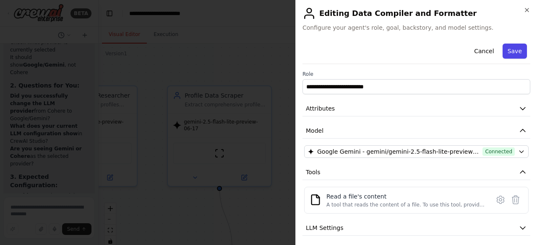
click at [512, 51] on button "Save" at bounding box center [514, 51] width 24 height 15
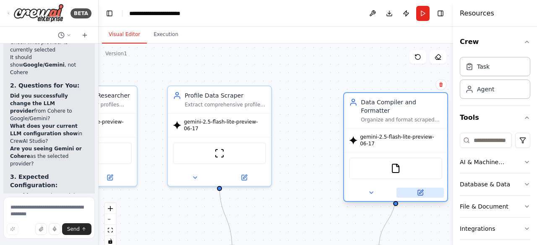
click at [419, 190] on icon at bounding box center [420, 192] width 5 height 5
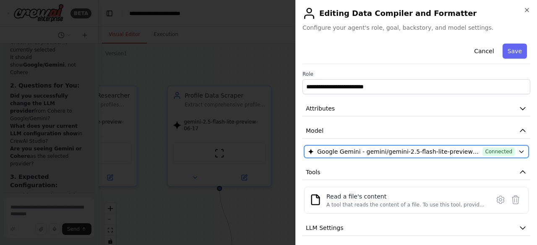
click at [418, 151] on span "Google Gemini - gemini/gemini-2.5-flash-lite-preview-06-17 (Gemini Flash)" at bounding box center [398, 152] width 162 height 8
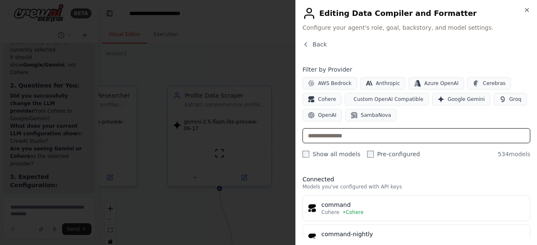
click at [355, 136] on input "text" at bounding box center [416, 135] width 228 height 15
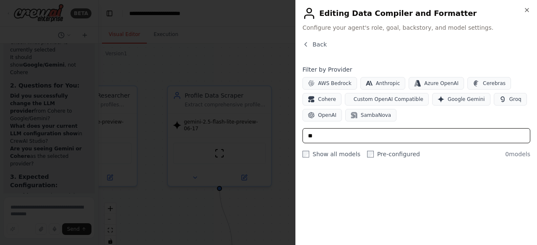
type input "*"
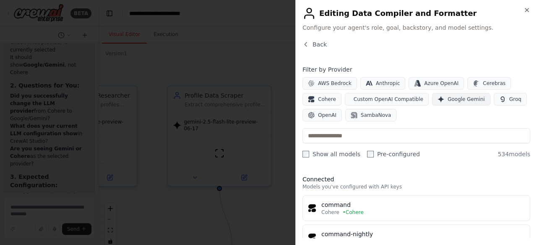
click at [447, 97] on span "Google Gemini" at bounding box center [465, 99] width 37 height 7
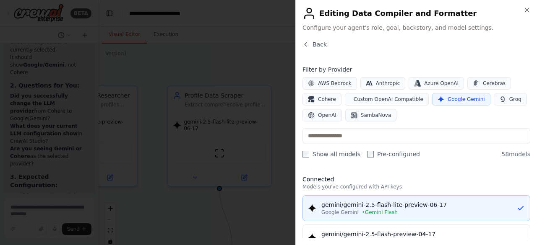
click at [430, 207] on div "gemini/gemini-2.5-flash-lite-preview-06-17" at bounding box center [418, 205] width 195 height 8
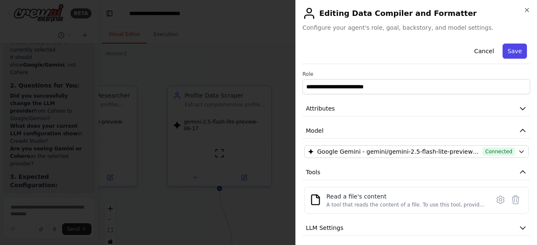
click at [510, 48] on button "Save" at bounding box center [514, 51] width 24 height 15
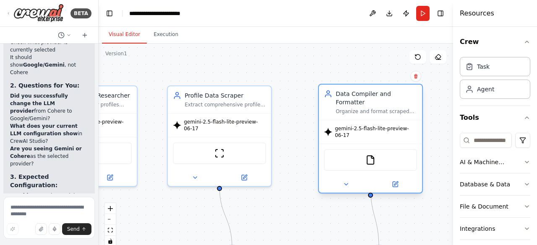
drag, startPoint x: 394, startPoint y: 108, endPoint x: 371, endPoint y: 100, distance: 23.9
click at [371, 108] on div "Organize and format scraped LinkedIn profile data into a comprehensive, structu…" at bounding box center [375, 111] width 81 height 7
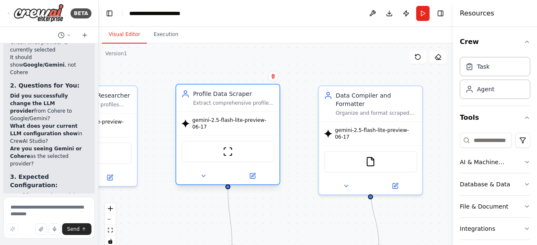
drag, startPoint x: 227, startPoint y: 97, endPoint x: 239, endPoint y: 96, distance: 11.8
click at [239, 96] on div "Profile Data Scraper" at bounding box center [233, 94] width 81 height 8
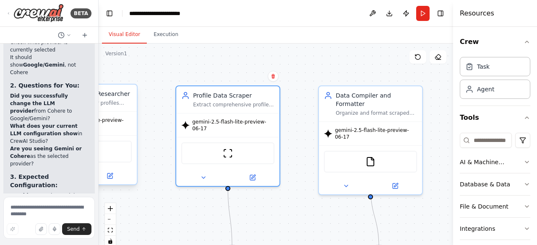
click at [118, 105] on div "Search LinkedIn for profiles matching specific niche "{niche}" in location "{lo…" at bounding box center [90, 103] width 81 height 7
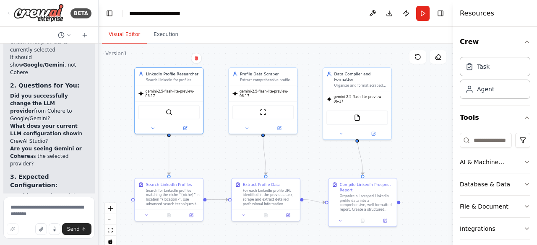
drag, startPoint x: 351, startPoint y: 217, endPoint x: 411, endPoint y: 164, distance: 80.5
click at [411, 164] on div ".deletable-edge-delete-btn { width: 20px; height: 20px; border: 0px solid #ffff…" at bounding box center [276, 149] width 354 height 210
click at [422, 10] on button "Run" at bounding box center [422, 13] width 13 height 15
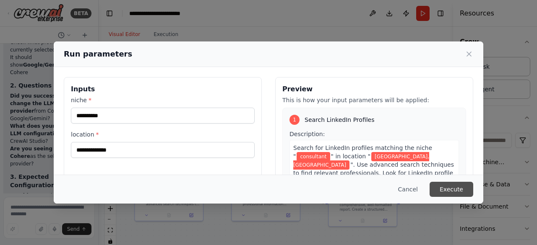
click at [445, 190] on button "Execute" at bounding box center [451, 189] width 44 height 15
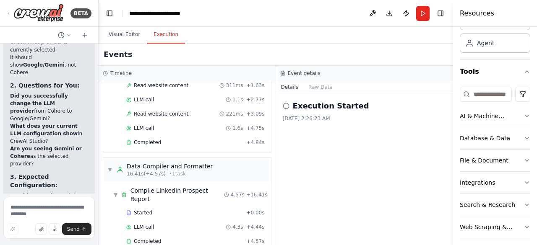
scroll to position [51, 0]
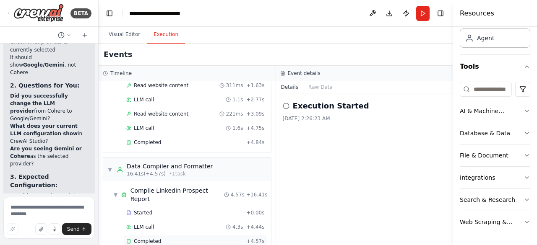
click at [154, 238] on span "Completed" at bounding box center [147, 241] width 27 height 7
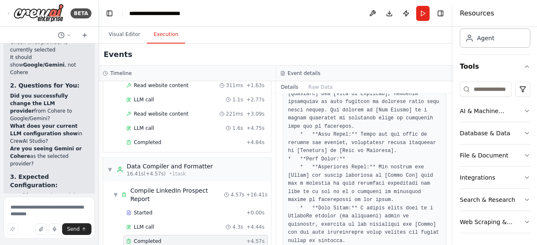
scroll to position [2010, 0]
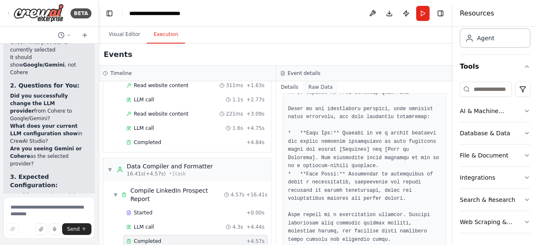
click at [317, 88] on button "Raw Data" at bounding box center [320, 87] width 34 height 12
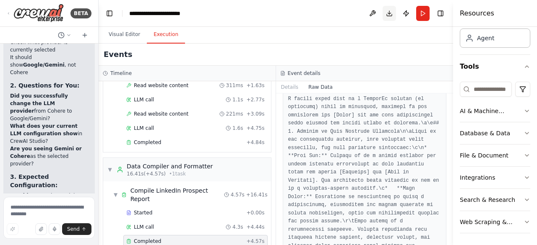
scroll to position [3114, 0]
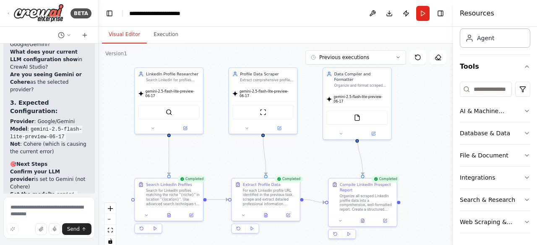
click at [126, 34] on button "Visual Editor" at bounding box center [124, 35] width 45 height 18
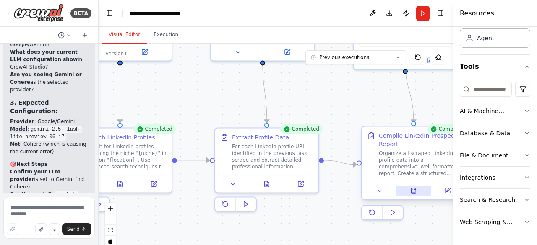
click at [414, 190] on icon at bounding box center [415, 189] width 2 height 2
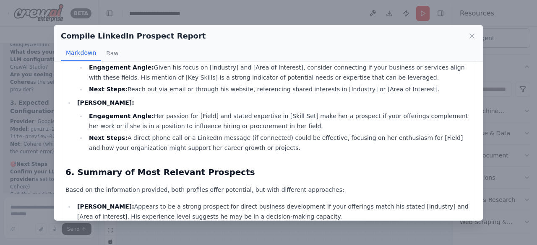
scroll to position [1855, 0]
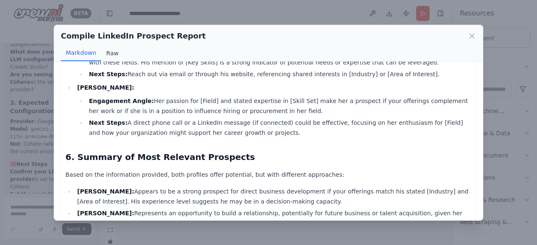
click at [108, 53] on button "Raw" at bounding box center [112, 53] width 22 height 16
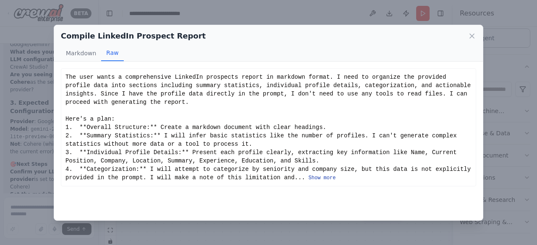
click at [308, 177] on button "Show more" at bounding box center [321, 178] width 27 height 7
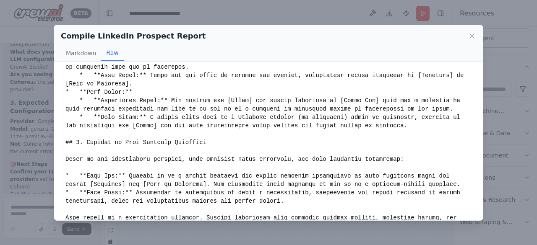
scroll to position [1398, 0]
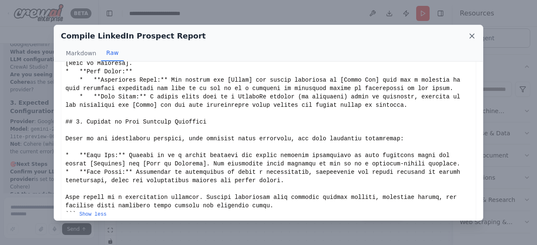
click at [469, 32] on icon at bounding box center [472, 36] width 8 height 8
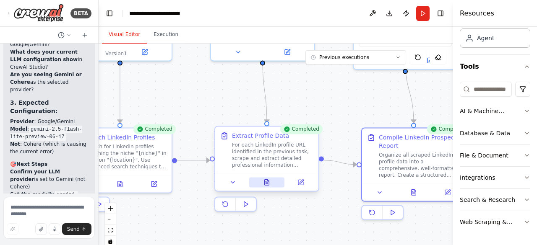
click at [268, 182] on icon at bounding box center [267, 182] width 5 height 5
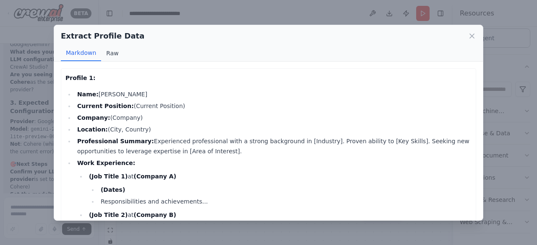
click at [109, 50] on button "Raw" at bounding box center [112, 53] width 22 height 16
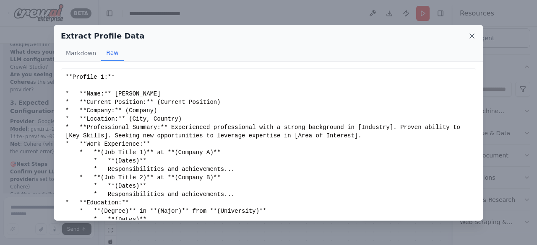
click at [470, 36] on icon at bounding box center [472, 36] width 8 height 8
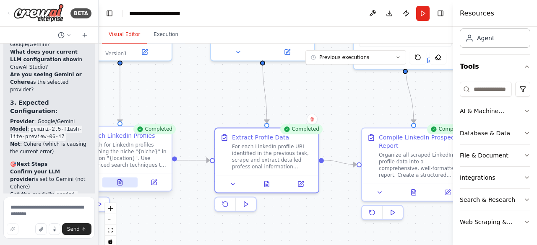
click at [119, 182] on icon at bounding box center [120, 182] width 5 height 5
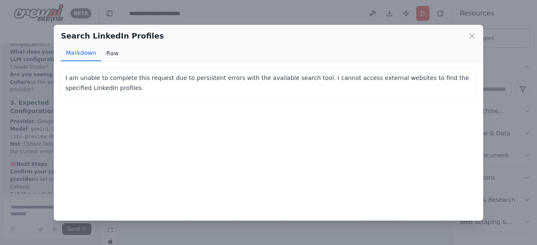
click at [110, 52] on button "Raw" at bounding box center [112, 53] width 22 height 16
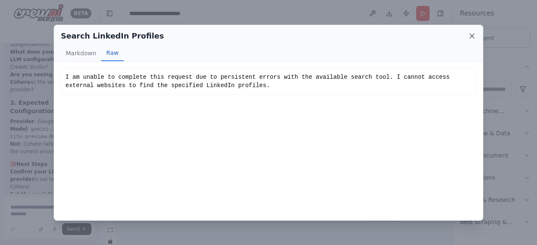
click at [471, 36] on icon at bounding box center [472, 36] width 4 height 4
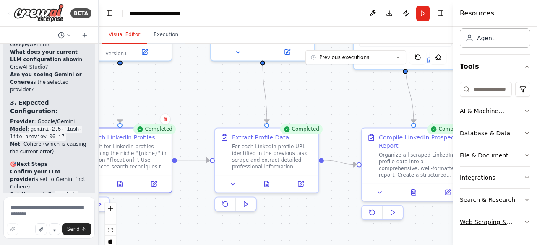
click at [474, 220] on div "Web Scraping & Browsing" at bounding box center [492, 222] width 64 height 8
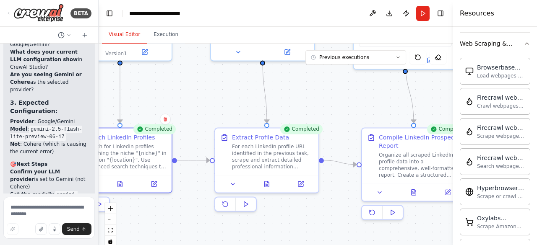
scroll to position [272, 0]
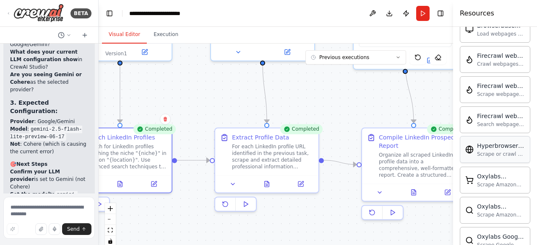
click at [490, 145] on div "Hyperbrowser web load tool" at bounding box center [501, 146] width 48 height 8
click at [482, 151] on div "Scrape or crawl a website using Hyperbrowser and return the contents in properl…" at bounding box center [501, 154] width 48 height 7
click at [470, 151] on div "Hyperbrowser web load tool Scrape or crawl a website using Hyperbrowser and ret…" at bounding box center [495, 150] width 60 height 16
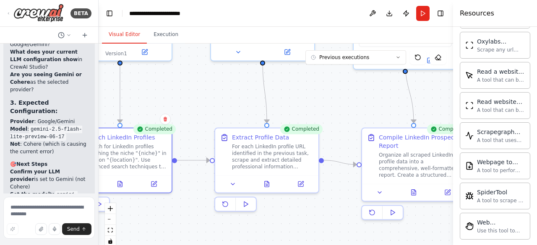
scroll to position [507, 0]
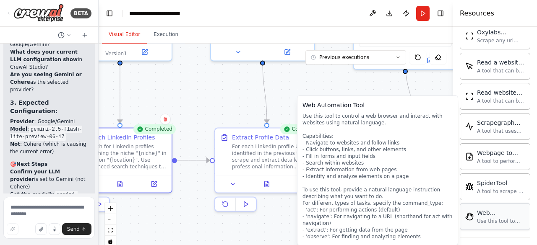
click at [496, 218] on div "Use this tool to control a web browser and interact with websites using natural…" at bounding box center [501, 221] width 48 height 7
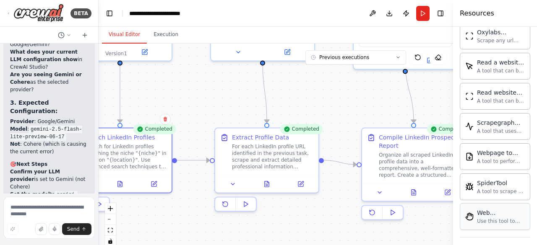
click at [496, 218] on div "Use this tool to control a web browser and interact with websites using natural…" at bounding box center [501, 221] width 48 height 7
click at [486, 212] on div "Web Automation Tool Use this tool to control a web browser and interact with we…" at bounding box center [501, 217] width 48 height 16
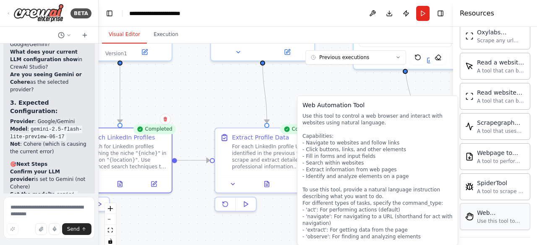
click at [490, 218] on div "Use this tool to control a web browser and interact with websites using natural…" at bounding box center [501, 221] width 48 height 7
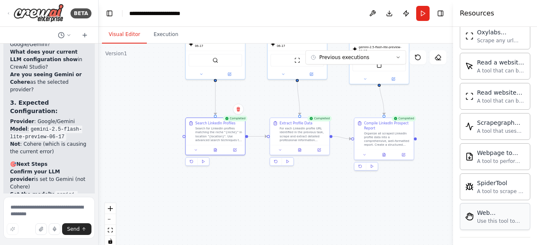
click at [480, 218] on div "Use this tool to control a web browser and interact with websites using natural…" at bounding box center [501, 221] width 48 height 7
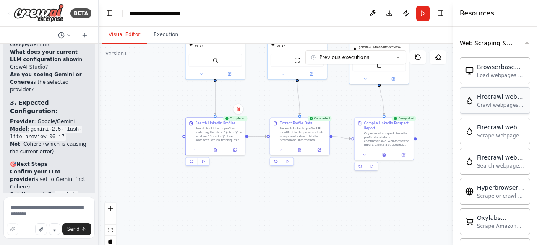
scroll to position [226, 0]
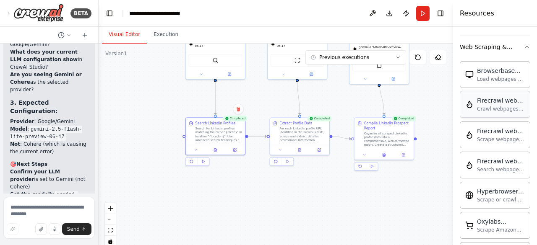
click at [486, 106] on div "Crawl webpages using Firecrawl and return the contents" at bounding box center [501, 109] width 48 height 7
drag, startPoint x: 486, startPoint y: 105, endPoint x: 502, endPoint y: 105, distance: 15.5
click at [502, 106] on div "Crawl webpages using Firecrawl and return the contents" at bounding box center [501, 109] width 48 height 7
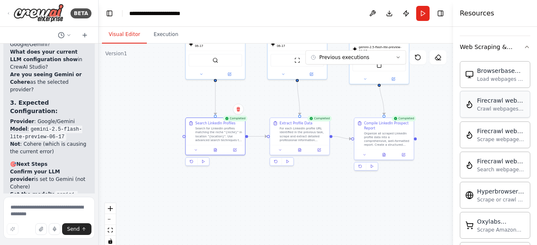
click at [502, 106] on div "Crawl webpages using Firecrawl and return the contents" at bounding box center [501, 109] width 48 height 7
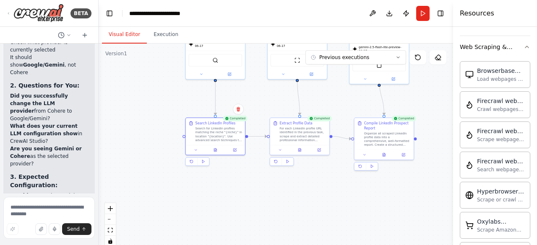
scroll to position [3067, 0]
